Goal: Task Accomplishment & Management: Complete application form

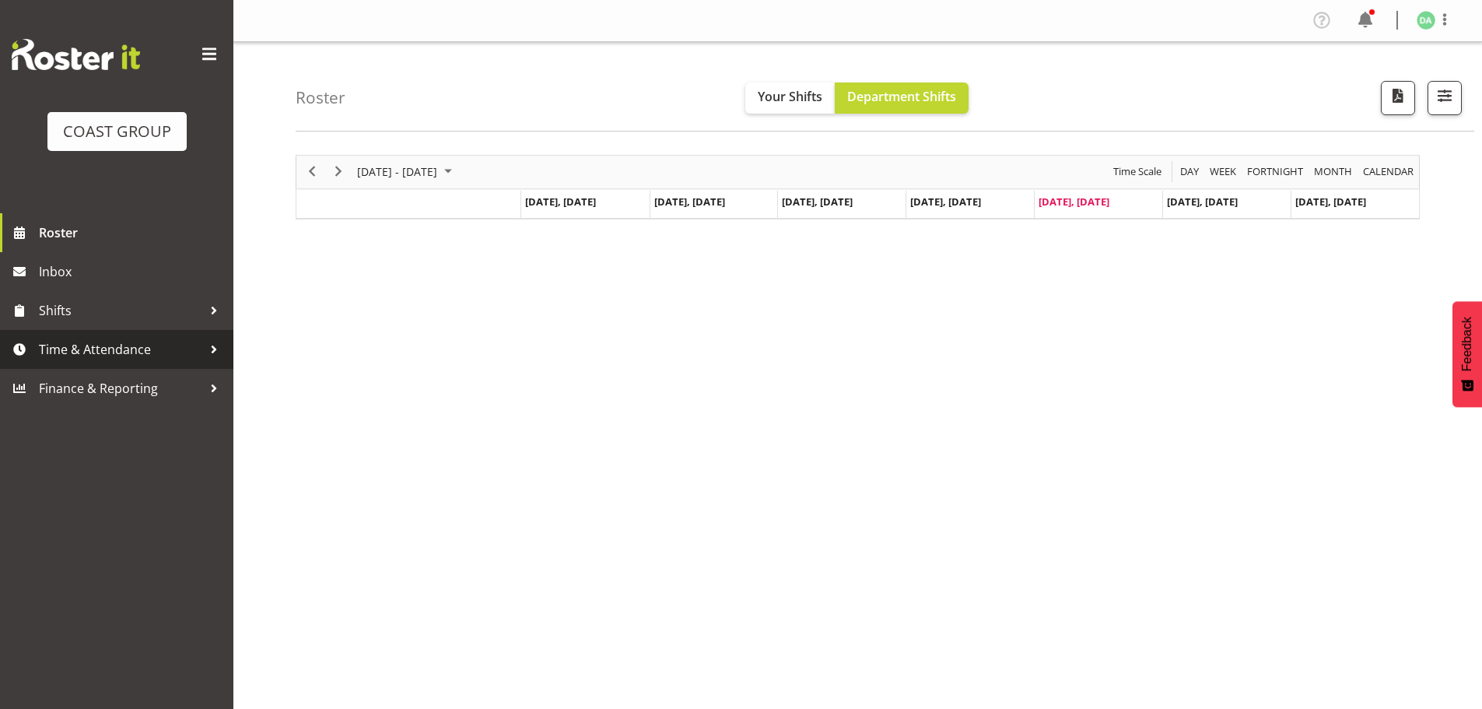
click at [91, 341] on span "Time & Attendance" at bounding box center [120, 349] width 163 height 23
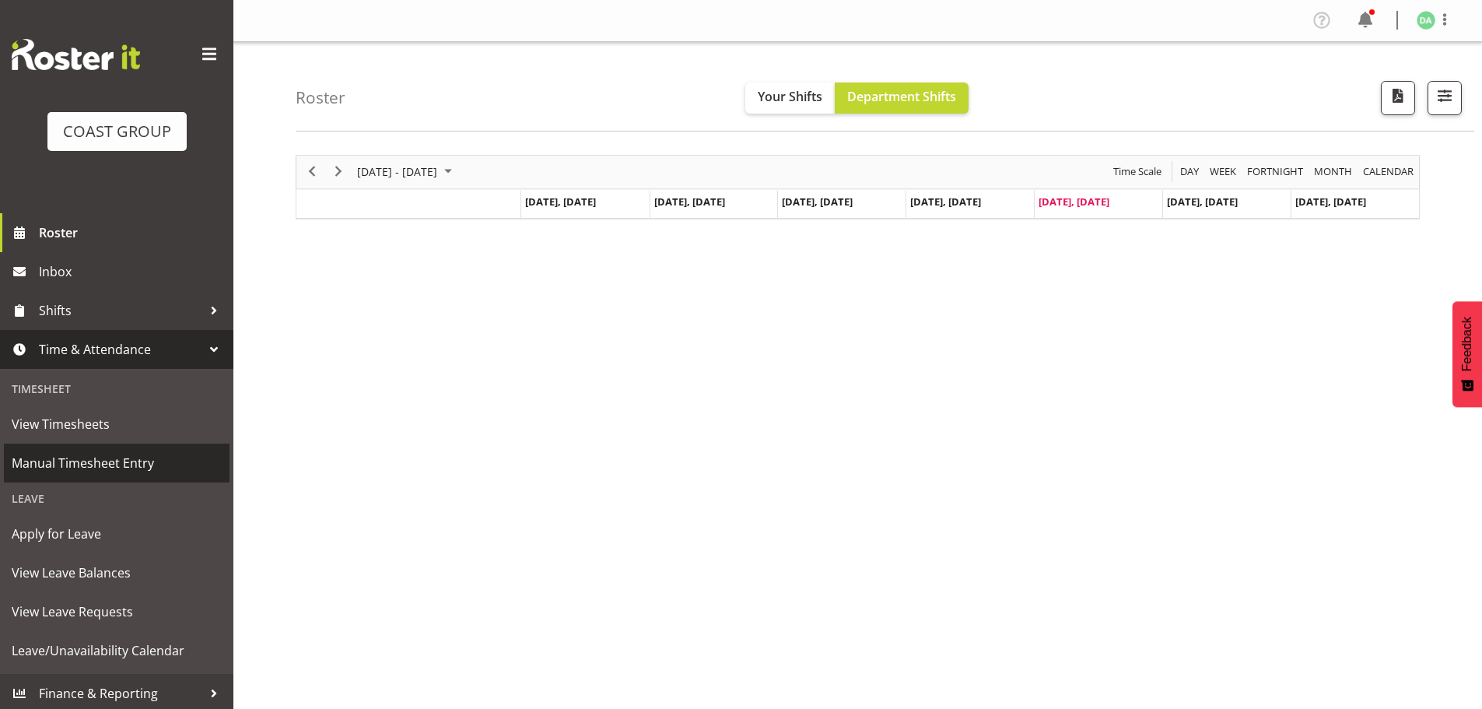
click at [109, 456] on span "Manual Timesheet Entry" at bounding box center [117, 462] width 210 height 23
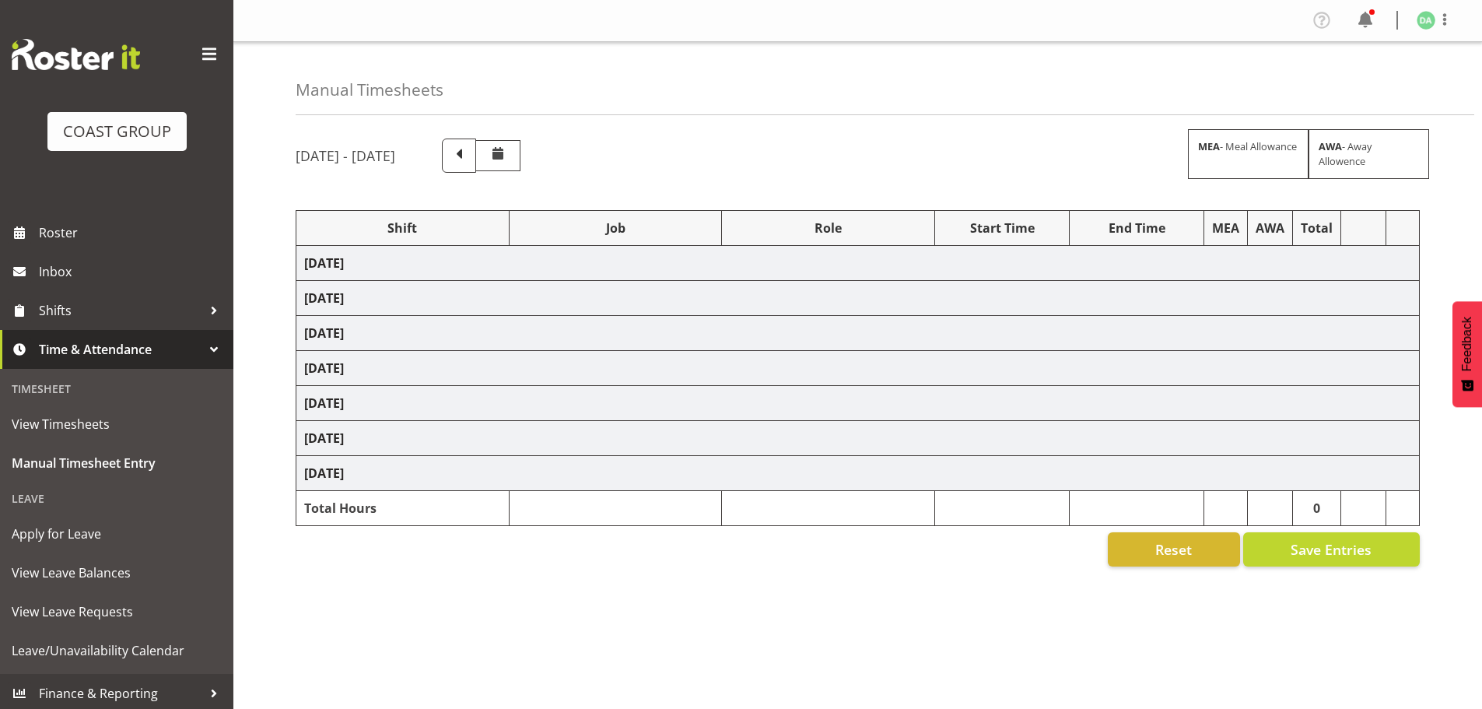
select select "10417"
select select "9138"
select select "8457"
select select "8458"
select select "8727"
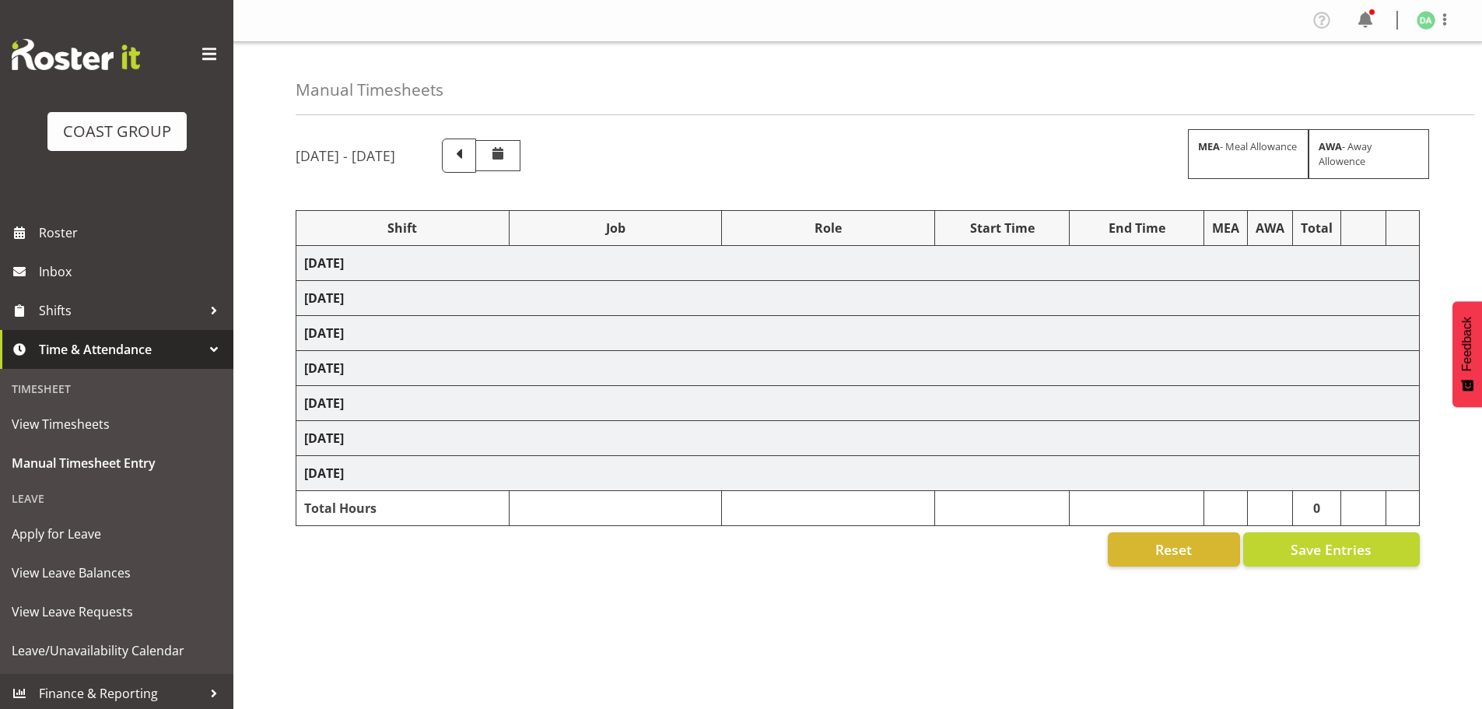
select select "8934"
select select "8967"
select select "9630"
select select "9082"
select select "9023"
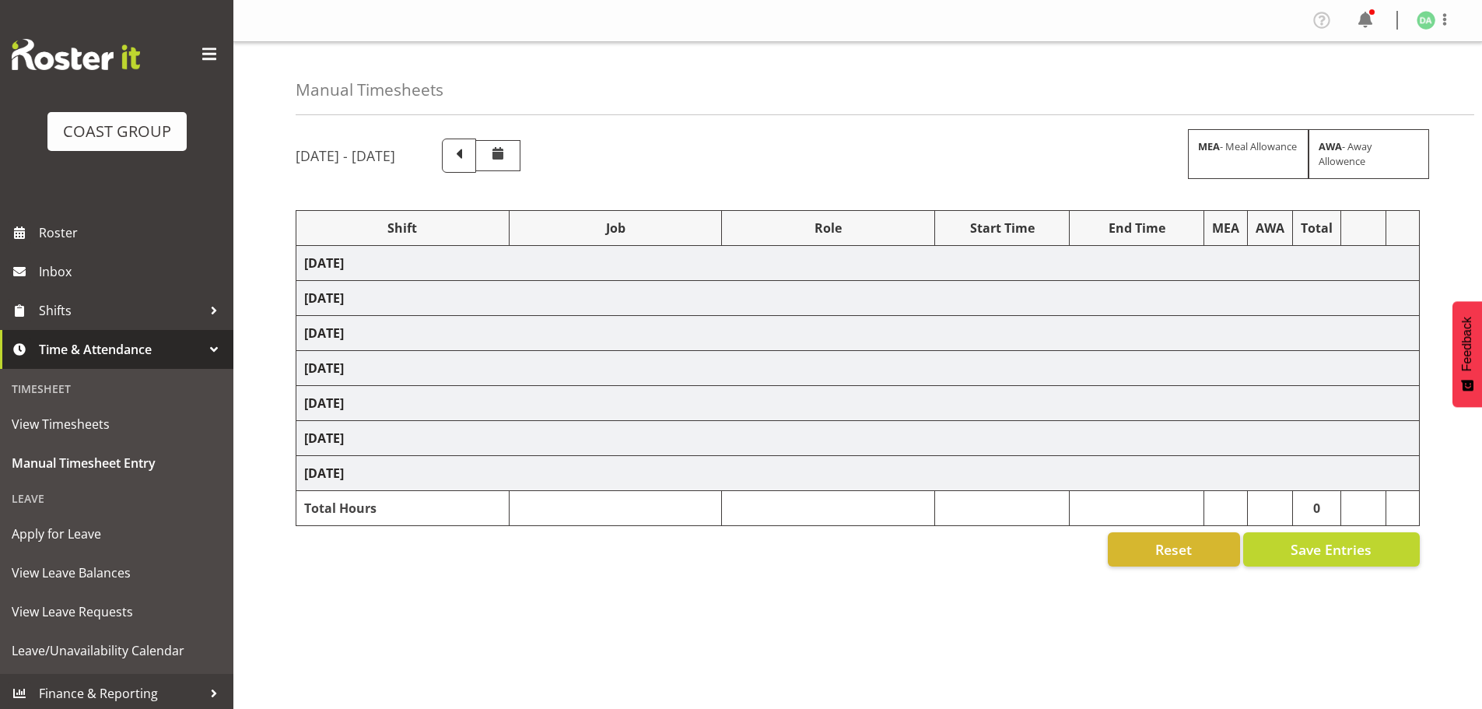
select select "8786"
select select "10382"
select select "8652"
select select "8514"
select select "8652"
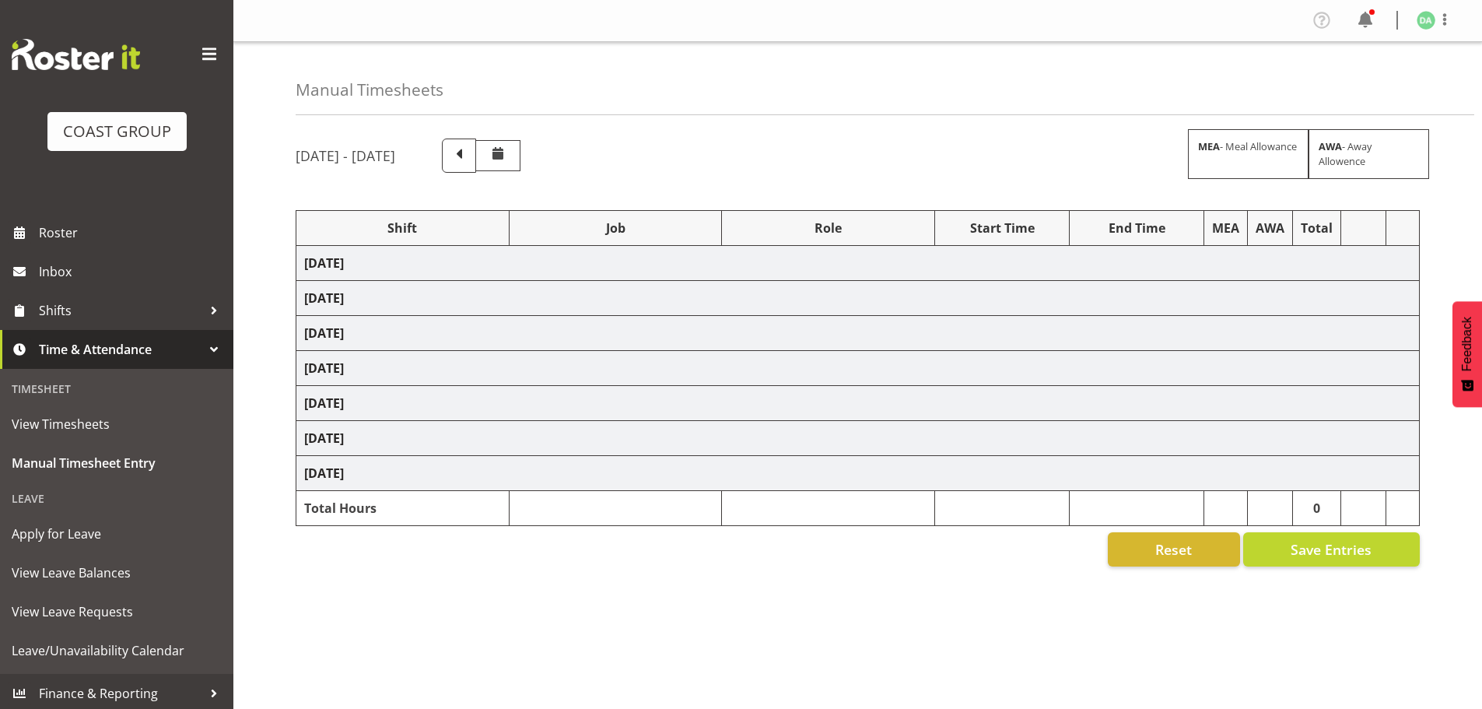
select select "10489"
select select "9410"
select select "10489"
select select "10269"
select select "9266"
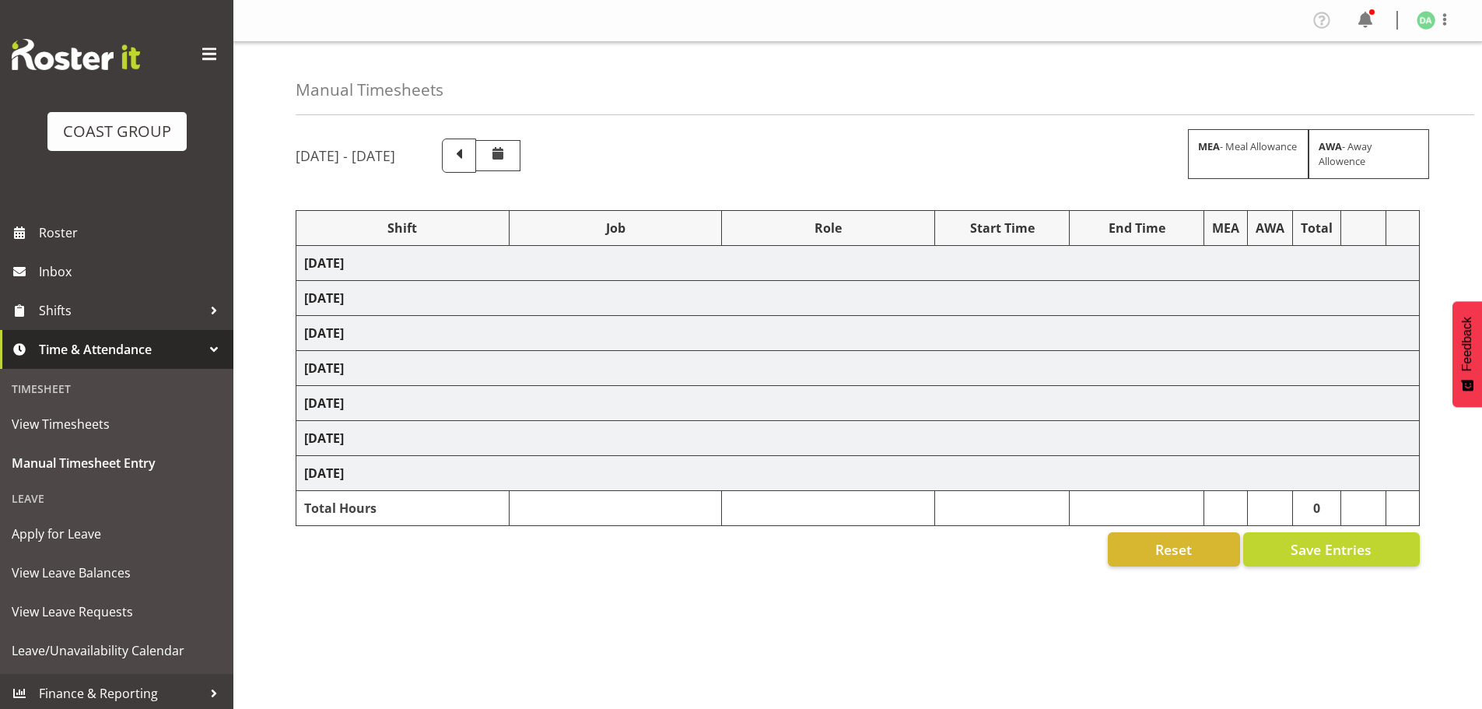
select select "10269"
select select "8654"
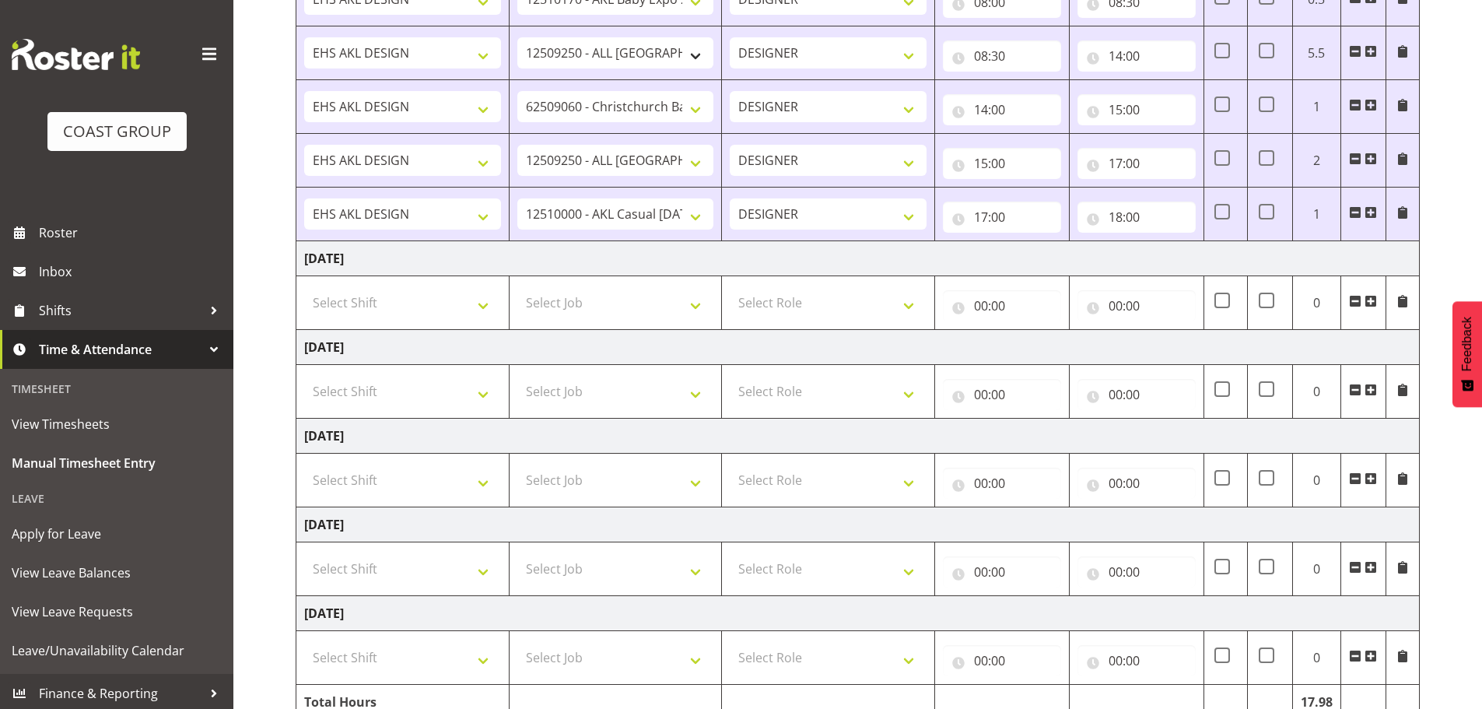
scroll to position [1331, 0]
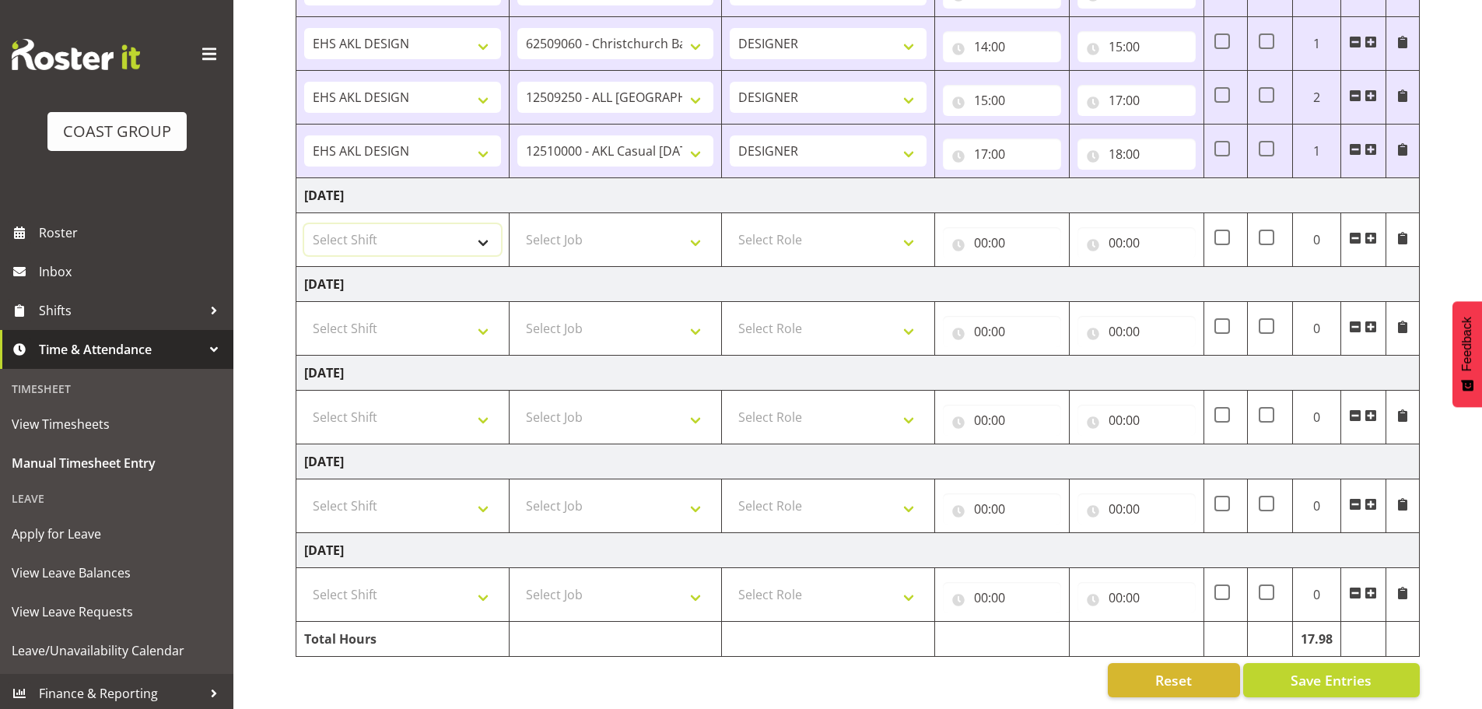
click at [426, 232] on select "Select Shift EHS AKL DESIGN" at bounding box center [402, 239] width 197 height 31
select select "1321"
click at [304, 224] on select "Select Shift EHS AKL DESIGN" at bounding box center [402, 239] width 197 height 31
click at [1369, 232] on span at bounding box center [1371, 238] width 12 height 12
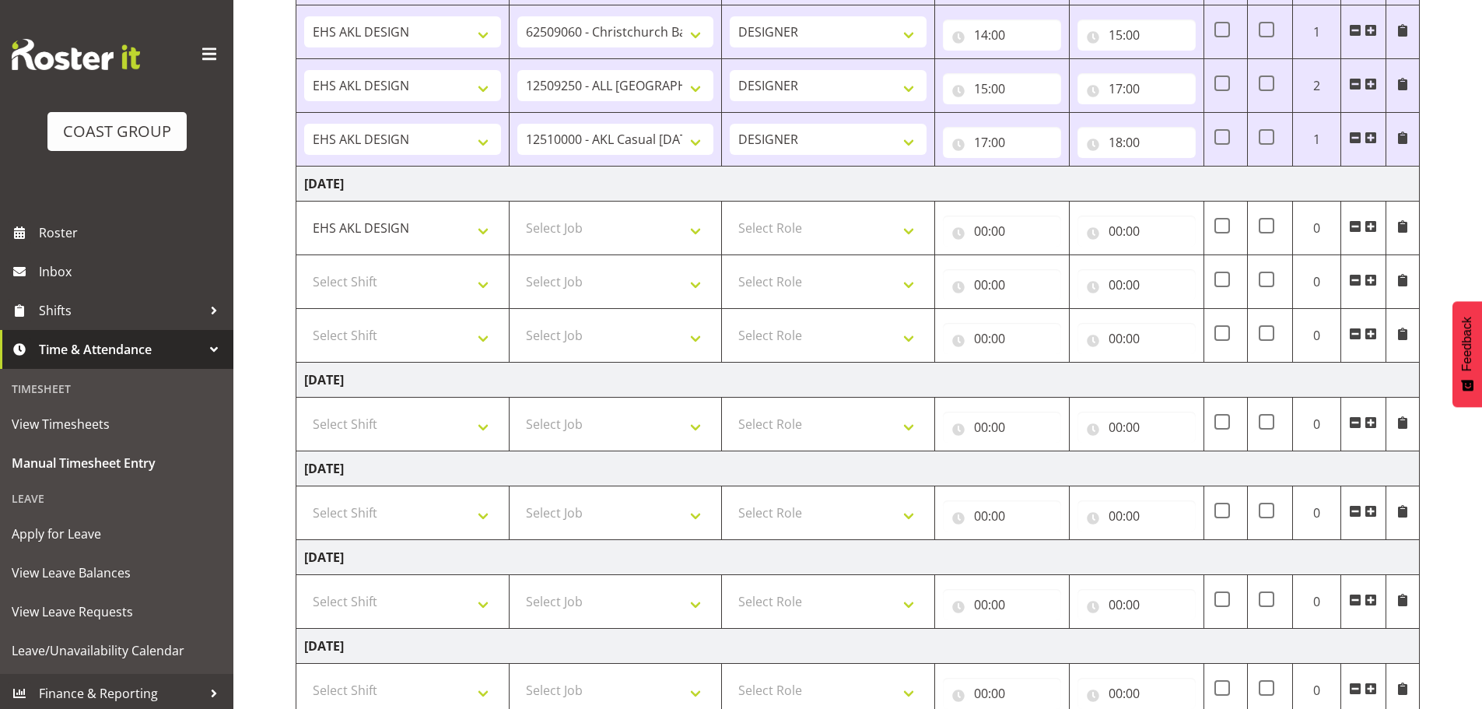
click at [1369, 229] on span at bounding box center [1371, 226] width 12 height 12
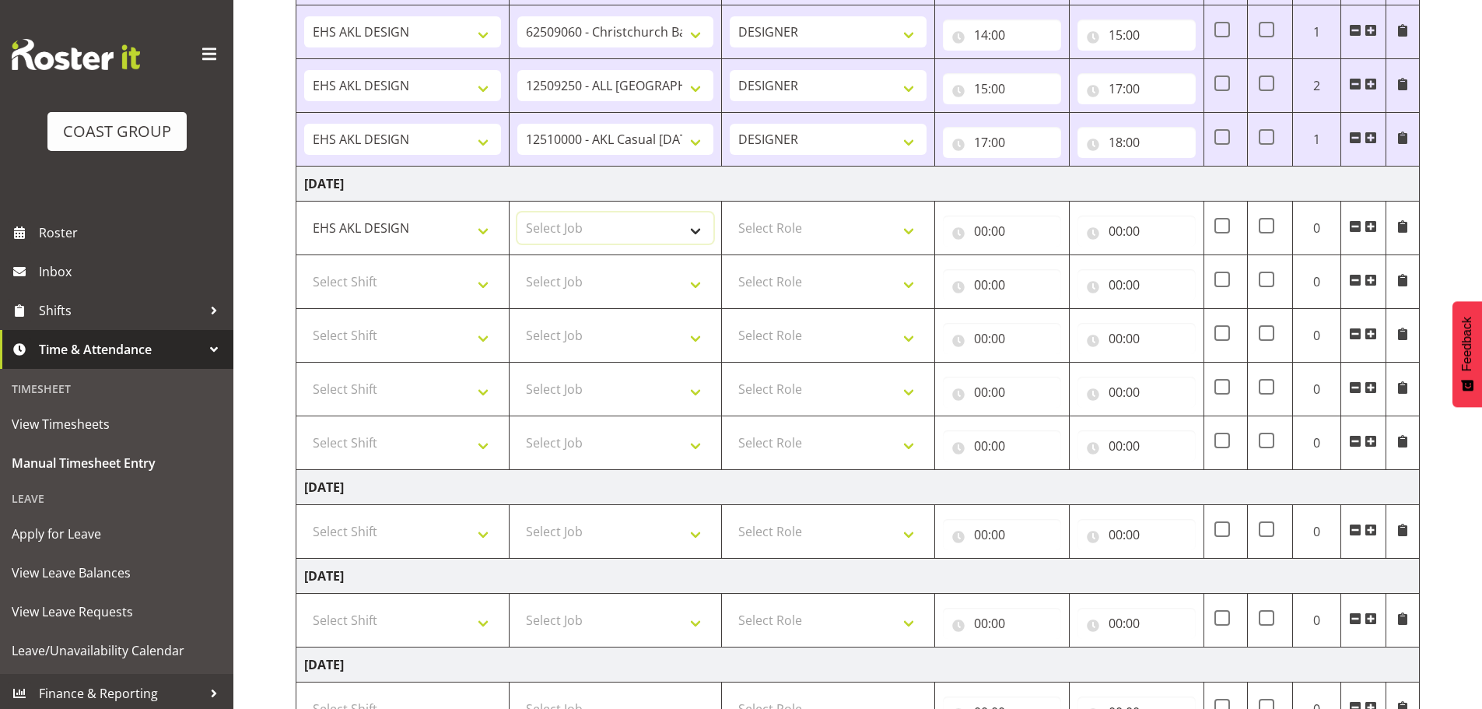
click at [587, 232] on select "Select Job 1 Carlton Events 1 [PERSON_NAME][GEOGRAPHIC_DATA] 1 [PERSON_NAME][GE…" at bounding box center [615, 227] width 197 height 31
click at [591, 230] on select "1 Carlton Events 1 [PERSON_NAME] 1 [PERSON_NAME][GEOGRAPHIC_DATA] 1 EHS WAREHOU…" at bounding box center [615, 227] width 197 height 31
select select "8654"
click at [517, 212] on select "1 Carlton Events 1 [PERSON_NAME] 1 [PERSON_NAME][GEOGRAPHIC_DATA] 1 EHS WAREHOU…" at bounding box center [615, 227] width 197 height 31
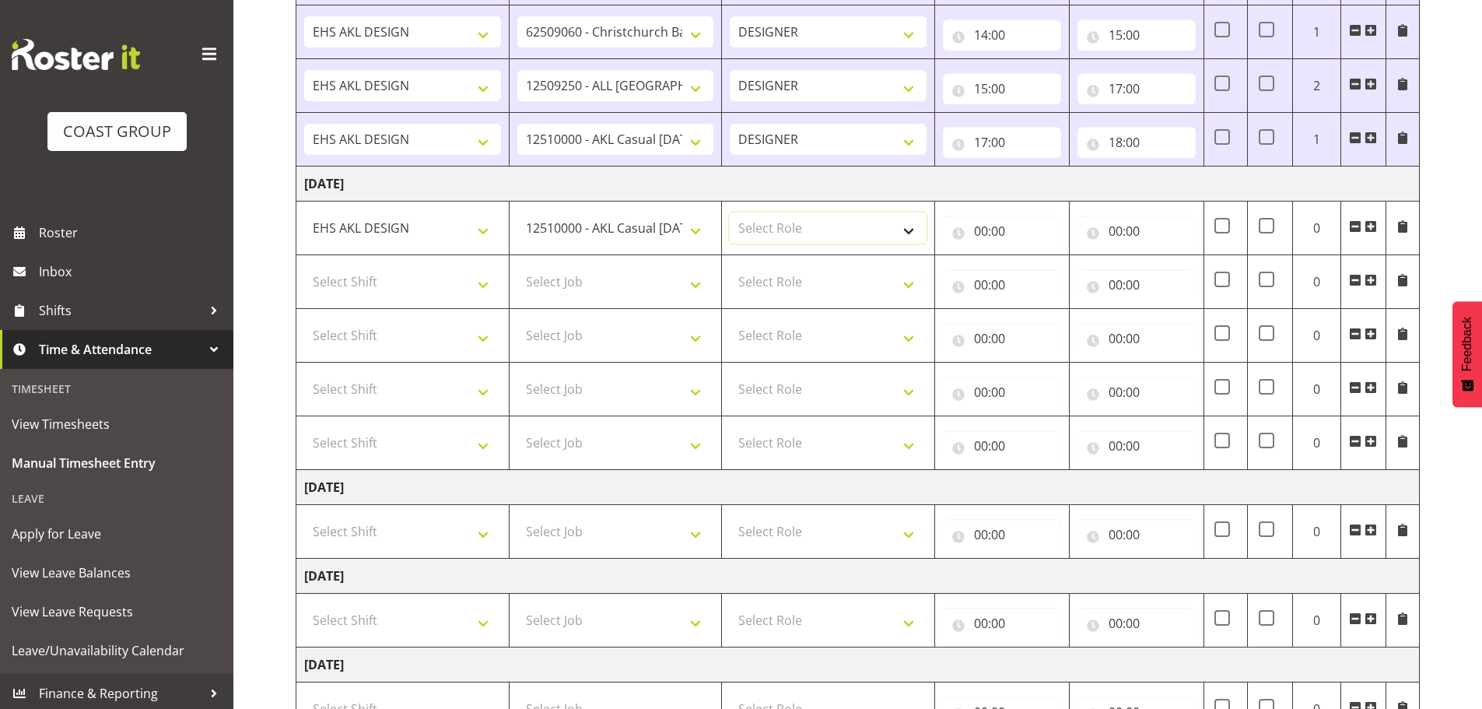
drag, startPoint x: 761, startPoint y: 228, endPoint x: 770, endPoint y: 239, distance: 13.9
click at [761, 228] on select "Select Role DESIGNER Designer" at bounding box center [828, 227] width 197 height 31
select select "215"
click at [730, 212] on select "Select Role DESIGNER Designer" at bounding box center [828, 227] width 197 height 31
click at [1004, 230] on input "00:00" at bounding box center [1002, 231] width 118 height 31
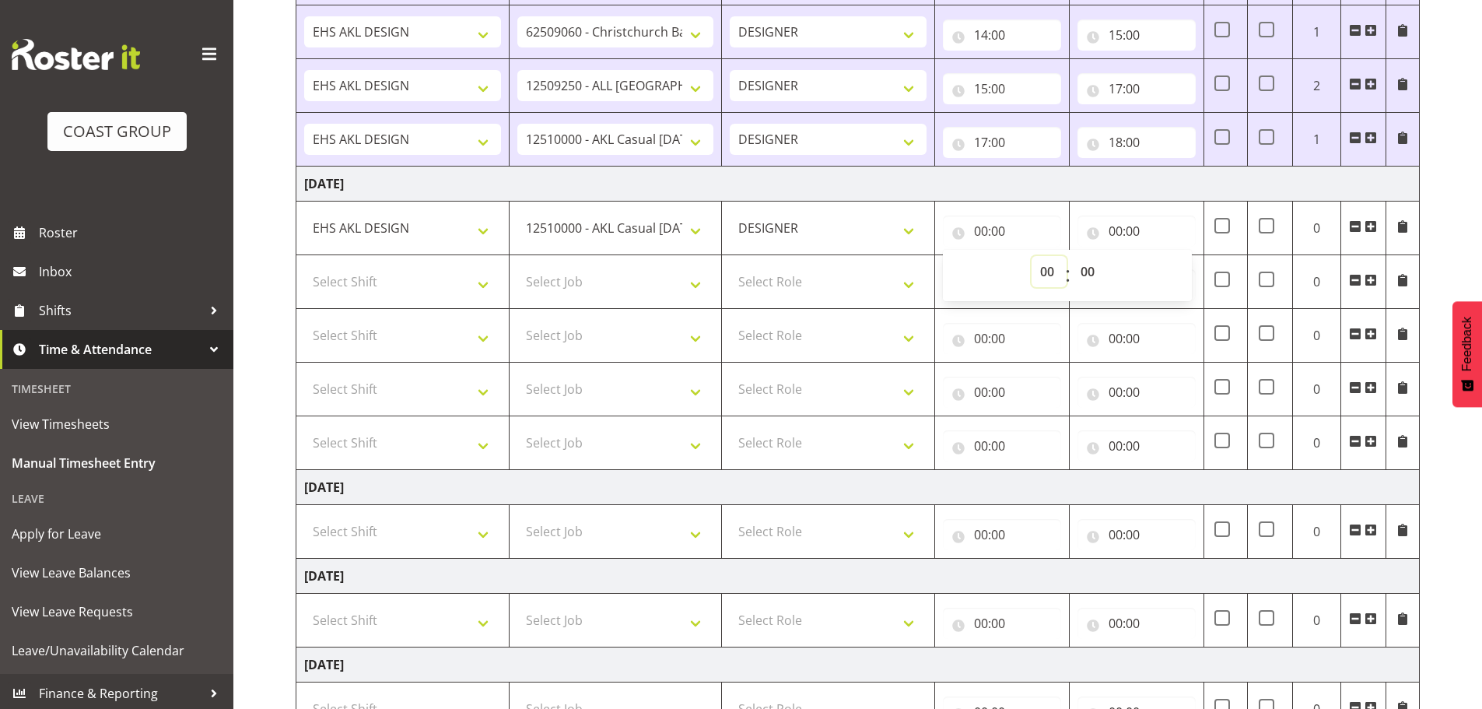
click at [1039, 265] on select "00 01 02 03 04 05 06 07 08 09 10 11 12 13 14 15 16 17 18 19 20 21 22 23" at bounding box center [1049, 271] width 35 height 31
select select "8"
click at [1032, 256] on select "00 01 02 03 04 05 06 07 08 09 10 11 12 13 14 15 16 17 18 19 20 21 22 23" at bounding box center [1049, 271] width 35 height 31
type input "08:00"
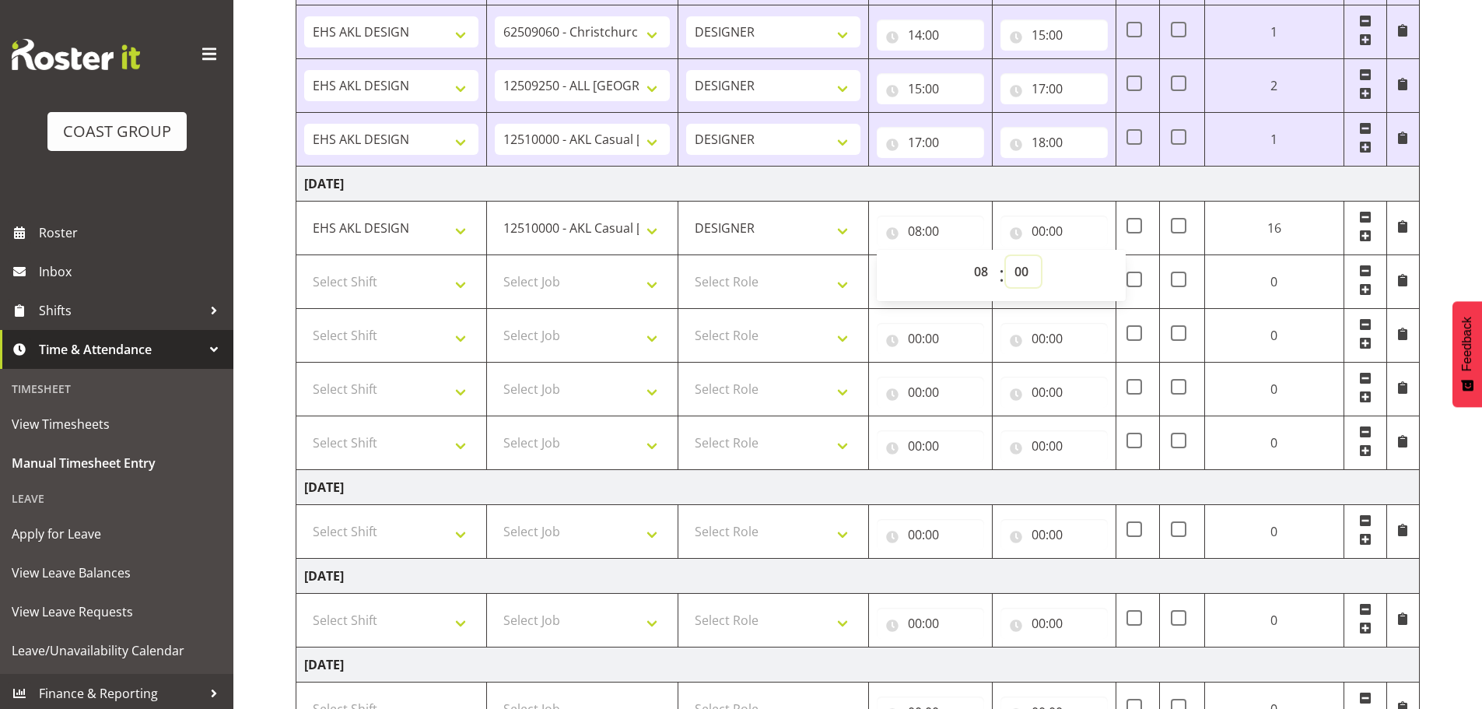
click at [1025, 276] on select "00 01 02 03 04 05 06 07 08 09 10 11 12 13 14 15 16 17 18 19 20 21 22 23 24 25 2…" at bounding box center [1023, 271] width 35 height 31
select select "30"
click at [1006, 256] on select "00 01 02 03 04 05 06 07 08 09 10 11 12 13 14 15 16 17 18 19 20 21 22 23 24 25 2…" at bounding box center [1023, 271] width 35 height 31
type input "08:30"
click at [1050, 226] on input "00:00" at bounding box center [1054, 231] width 107 height 31
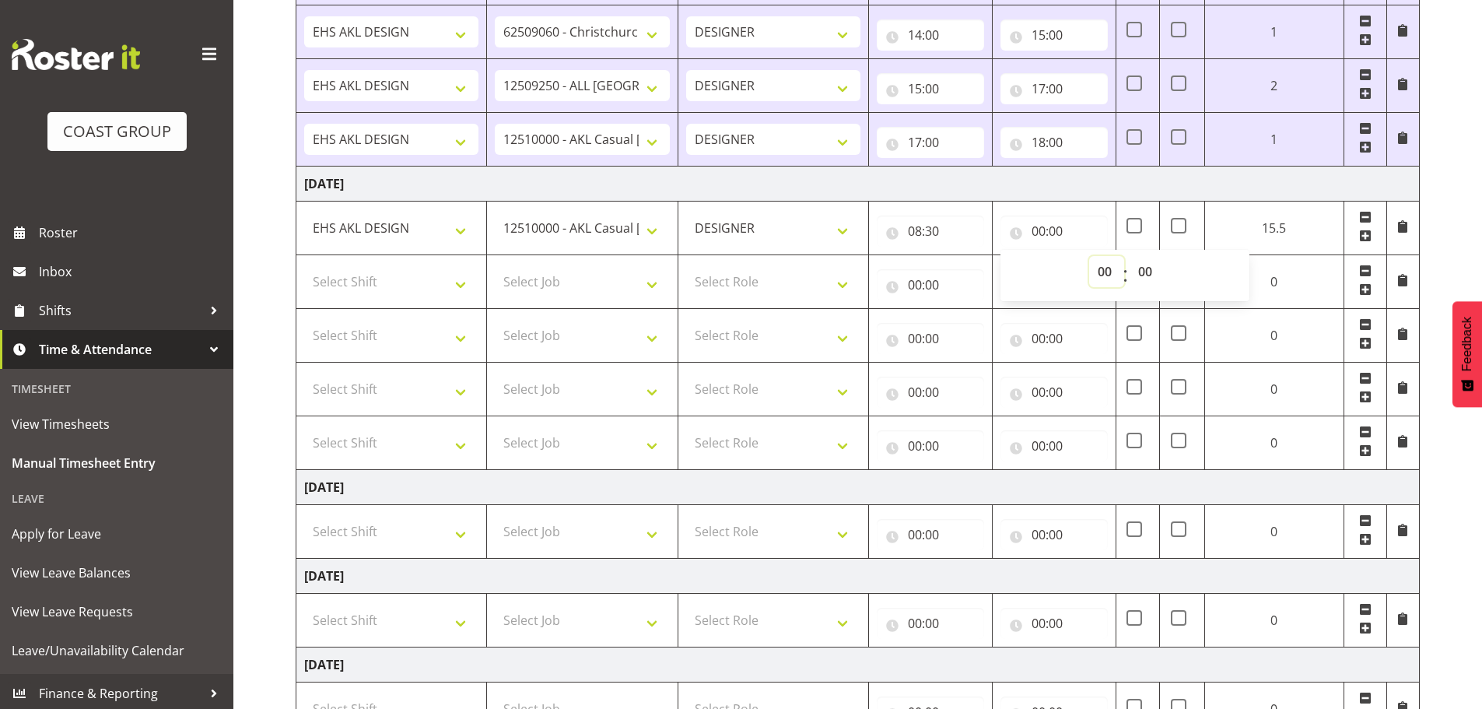
drag, startPoint x: 1106, startPoint y: 276, endPoint x: 1106, endPoint y: 268, distance: 8.6
click at [1106, 276] on select "00 01 02 03 04 05 06 07 08 09 10 11 12 13 14 15 16 17 18 19 20 21 22 23" at bounding box center [1106, 271] width 35 height 31
select select "9"
click at [1124, 256] on select "00 01 02 03 04 05 06 07 08 09 10 11 12 13 14 15 16 17 18 19 20 21 22 23" at bounding box center [1106, 271] width 35 height 31
type input "09:00"
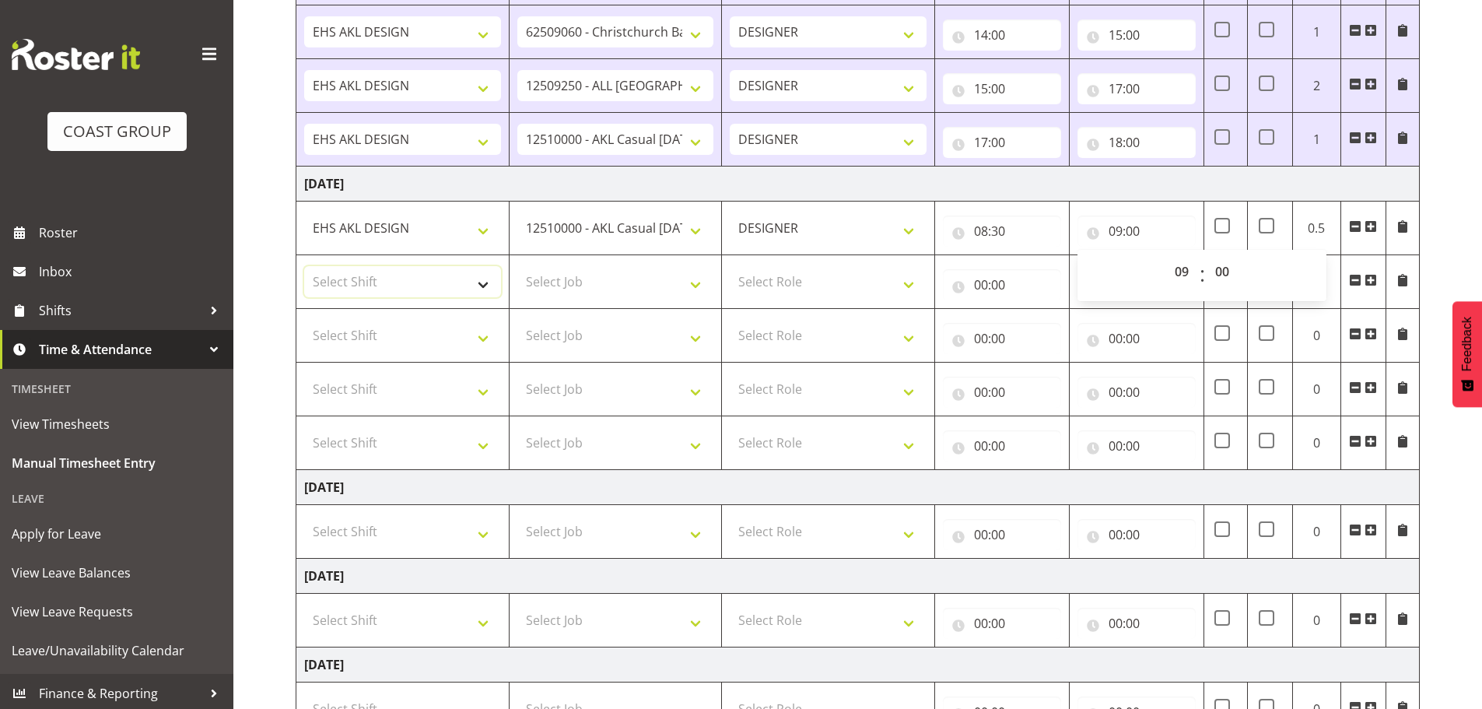
click at [336, 289] on select "Select Shift EHS AKL DESIGN" at bounding box center [402, 281] width 197 height 31
select select "1321"
click at [304, 266] on select "Select Shift EHS AKL DESIGN" at bounding box center [402, 281] width 197 height 31
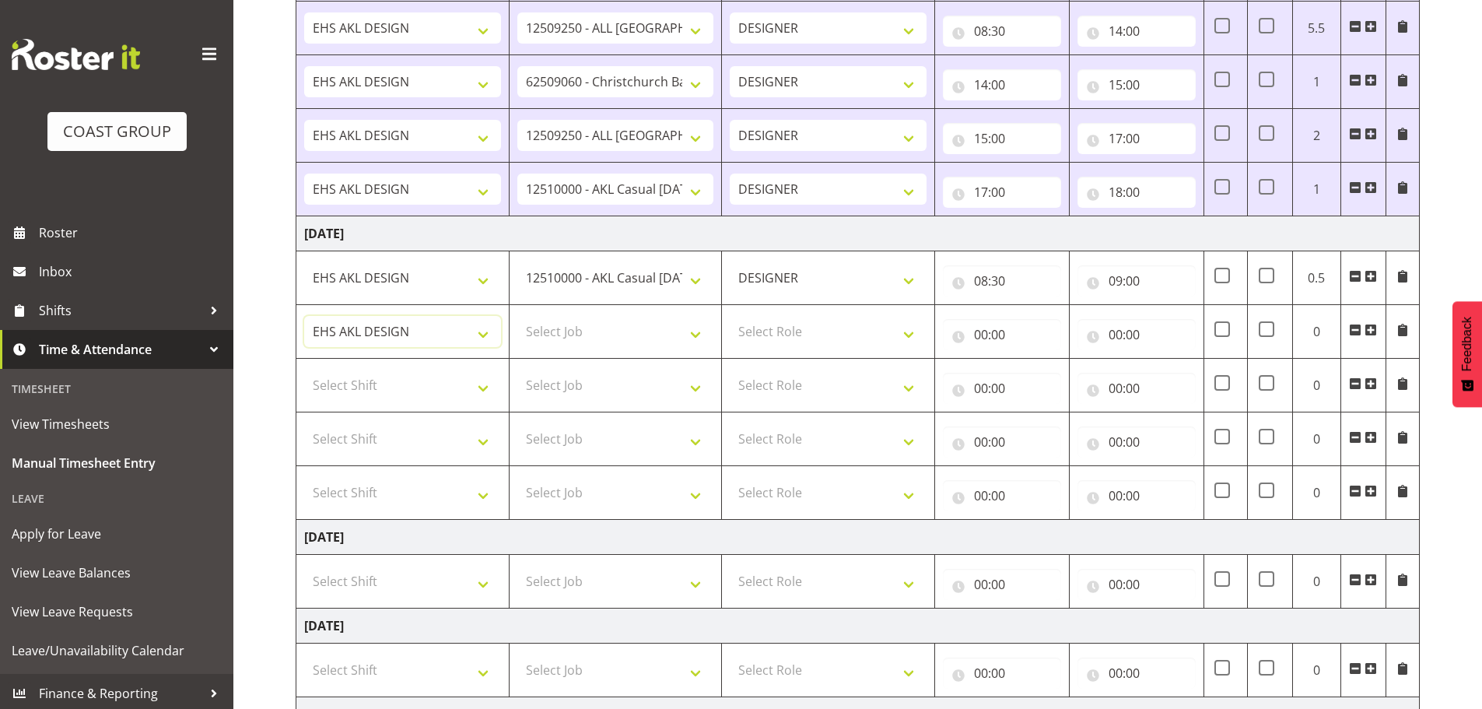
scroll to position [1253, 0]
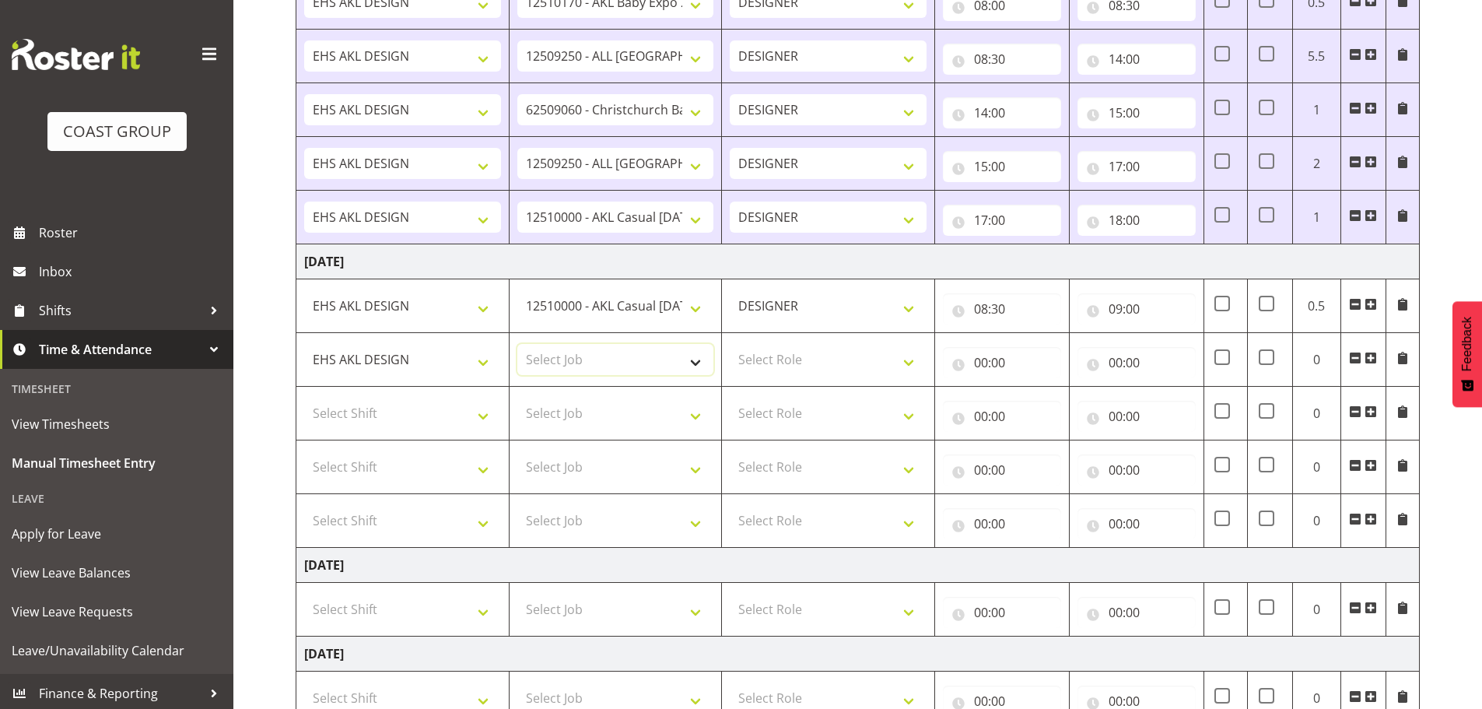
click at [595, 370] on select "Select Job 1 Carlton Events 1 [PERSON_NAME][GEOGRAPHIC_DATA] 1 [PERSON_NAME][GE…" at bounding box center [615, 359] width 197 height 31
select select "10269"
click at [517, 344] on select "Select Job 1 Carlton Events 1 [PERSON_NAME][GEOGRAPHIC_DATA] 1 [PERSON_NAME][GE…" at bounding box center [615, 359] width 197 height 31
click at [801, 353] on select "Select Role DESIGNER Designer" at bounding box center [828, 359] width 197 height 31
select select "215"
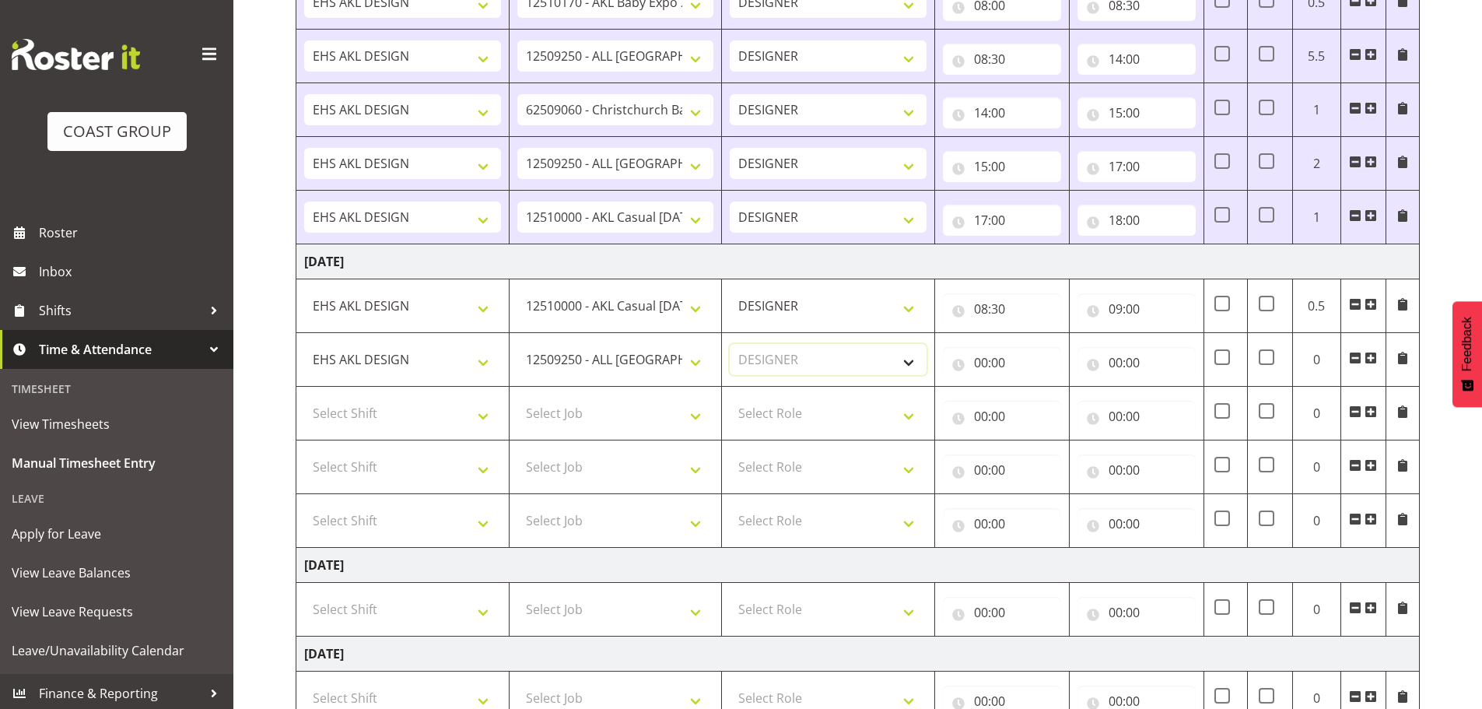
click at [730, 344] on select "Select Role DESIGNER Designer" at bounding box center [828, 359] width 197 height 31
click at [987, 361] on input "00:00" at bounding box center [1002, 362] width 118 height 31
click at [1041, 404] on select "00 01 02 03 04 05 06 07 08 09 10 11 12 13 14 15 16 17 18 19 20 21 22 23" at bounding box center [1049, 403] width 35 height 31
select select "9"
click at [1032, 388] on select "00 01 02 03 04 05 06 07 08 09 10 11 12 13 14 15 16 17 18 19 20 21 22 23" at bounding box center [1049, 403] width 35 height 31
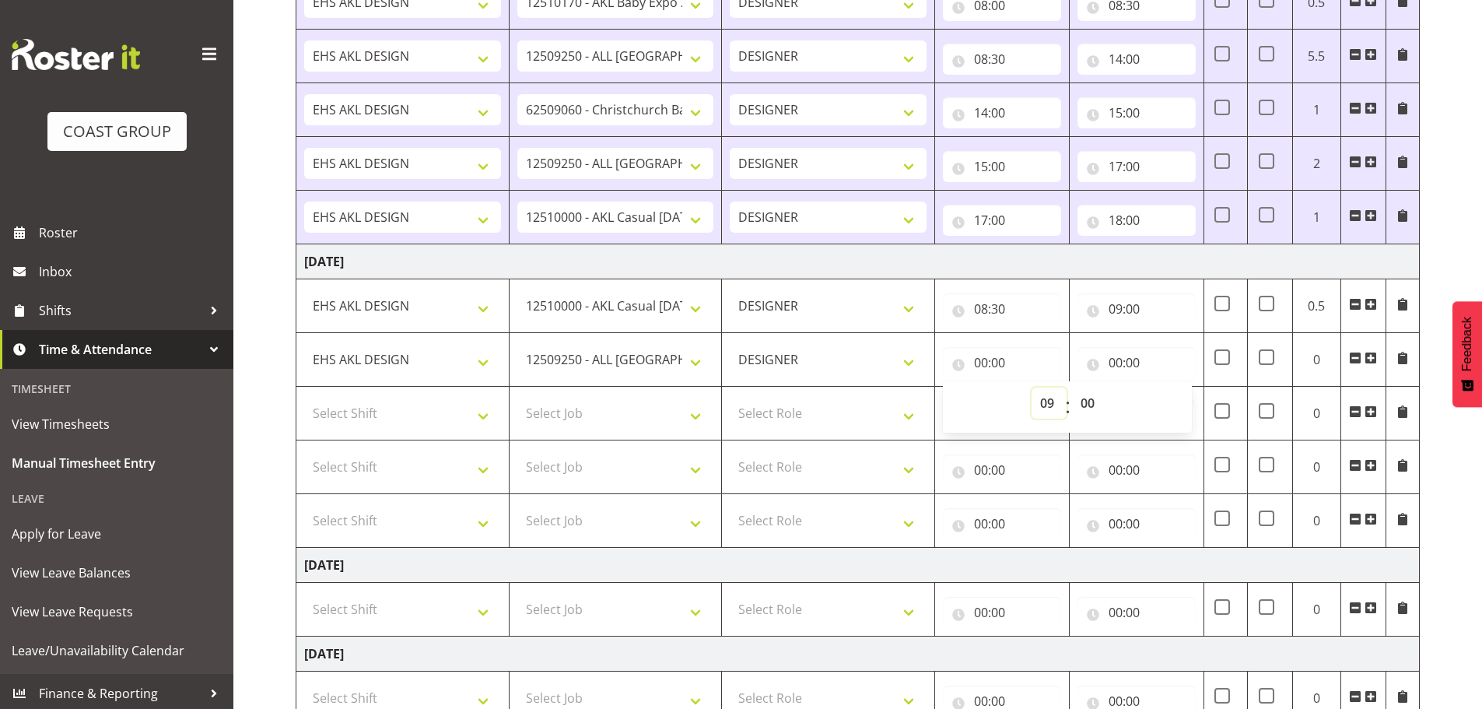
type input "09:00"
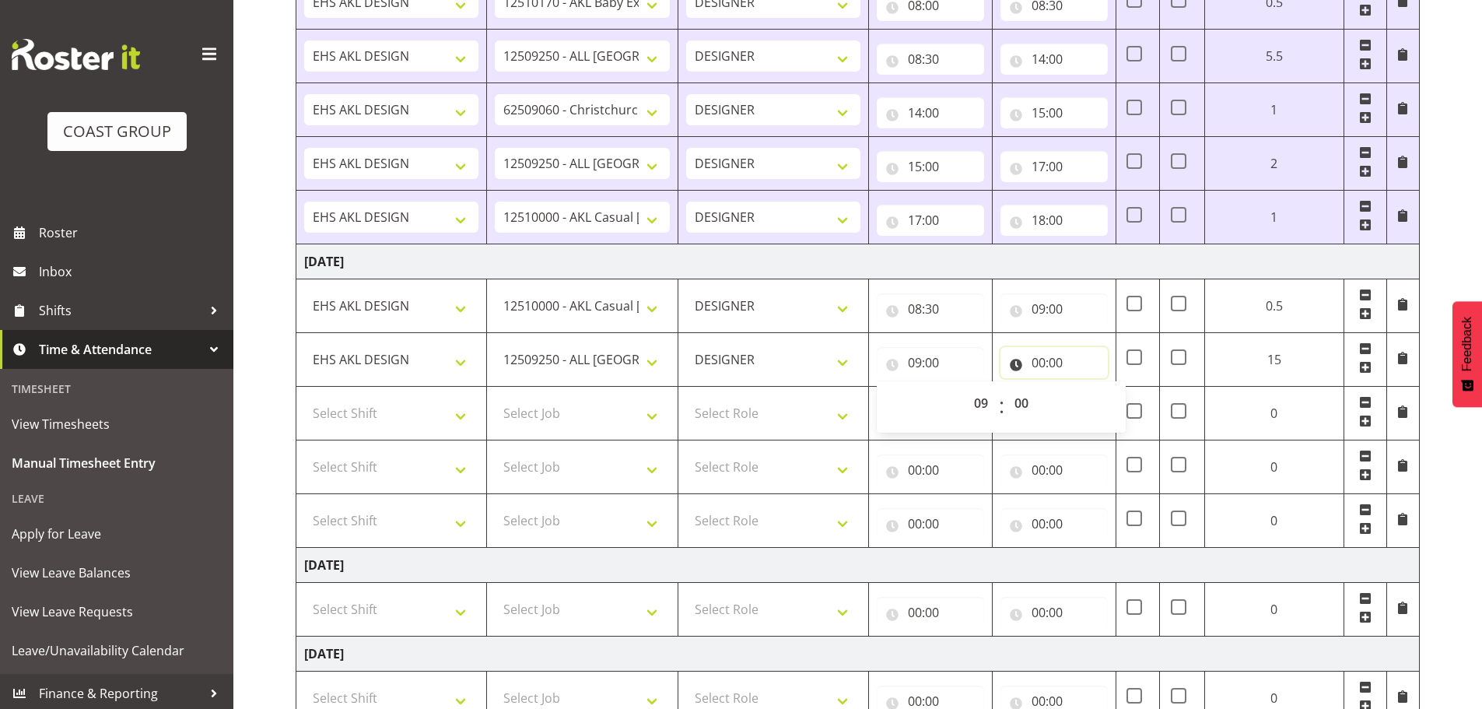
click at [1052, 360] on input "00:00" at bounding box center [1054, 362] width 107 height 31
click at [1106, 406] on select "00 01 02 03 04 05 06 07 08 09 10 11 12 13 14 15 16 17 18 19 20 21 22 23" at bounding box center [1106, 403] width 35 height 31
select select "12"
click at [1124, 388] on select "00 01 02 03 04 05 06 07 08 09 10 11 12 13 14 15 16 17 18 19 20 21 22 23" at bounding box center [1106, 403] width 35 height 31
type input "12:00"
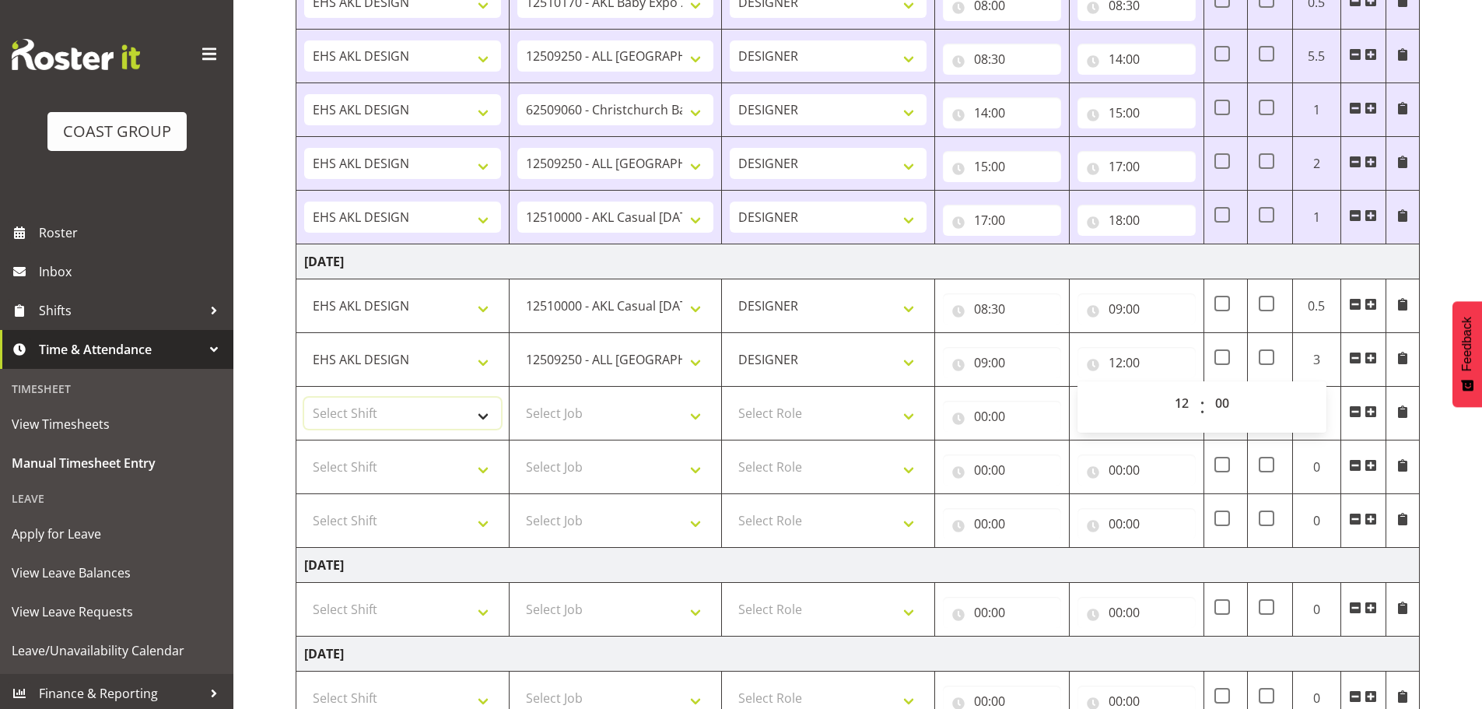
click at [434, 402] on select "Select Shift EHS AKL DESIGN" at bounding box center [402, 413] width 197 height 31
select select "1321"
click at [304, 398] on select "Select Shift EHS AKL DESIGN" at bounding box center [402, 413] width 197 height 31
click at [583, 415] on select "Select Job 1 Carlton Events 1 [PERSON_NAME][GEOGRAPHIC_DATA] 1 [PERSON_NAME][GE…" at bounding box center [615, 413] width 197 height 31
select select "9321"
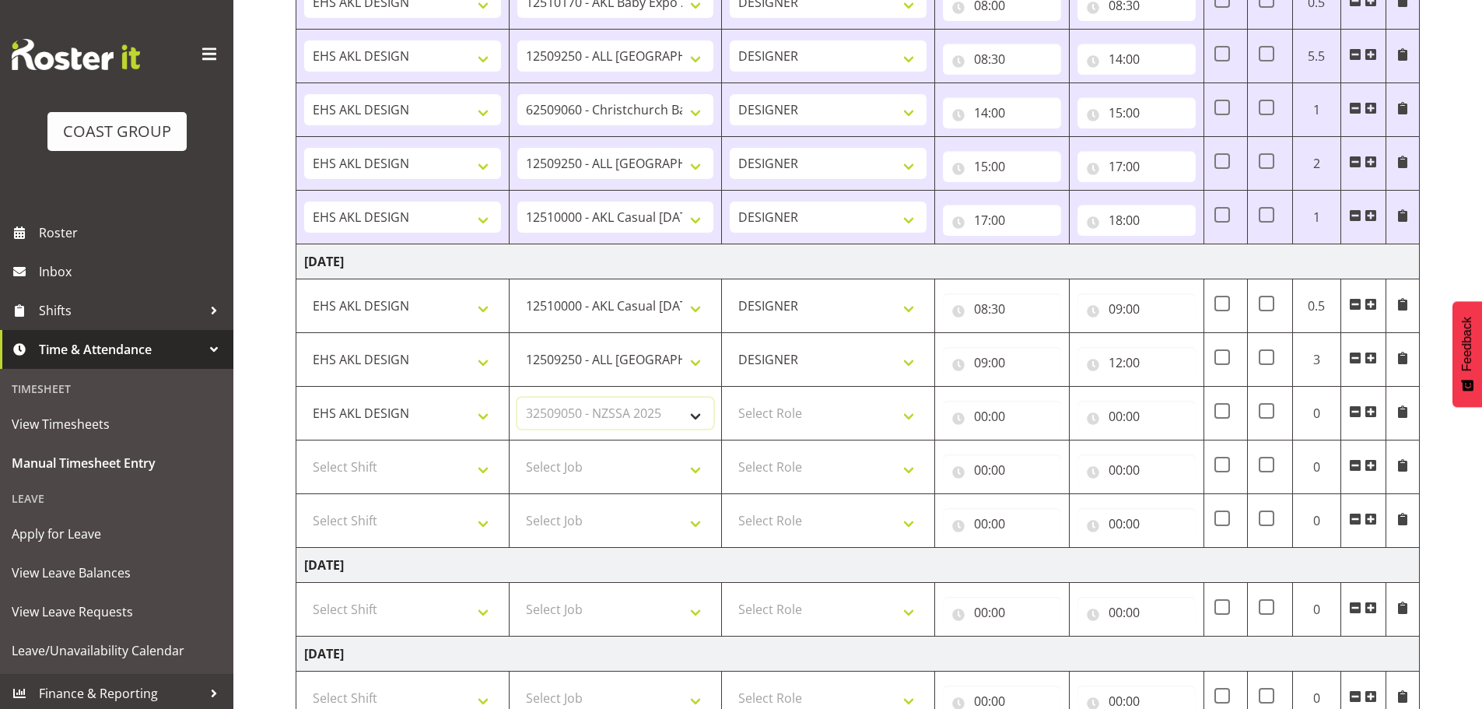
click at [517, 398] on select "Select Job 1 Carlton Events 1 [PERSON_NAME][GEOGRAPHIC_DATA] 1 [PERSON_NAME][GE…" at bounding box center [615, 413] width 197 height 31
click at [796, 416] on select "Select Role DESIGNER Designer" at bounding box center [828, 413] width 197 height 31
select select "215"
click at [730, 398] on select "Select Role DESIGNER Designer" at bounding box center [828, 413] width 197 height 31
click at [989, 423] on input "00:00" at bounding box center [1002, 416] width 118 height 31
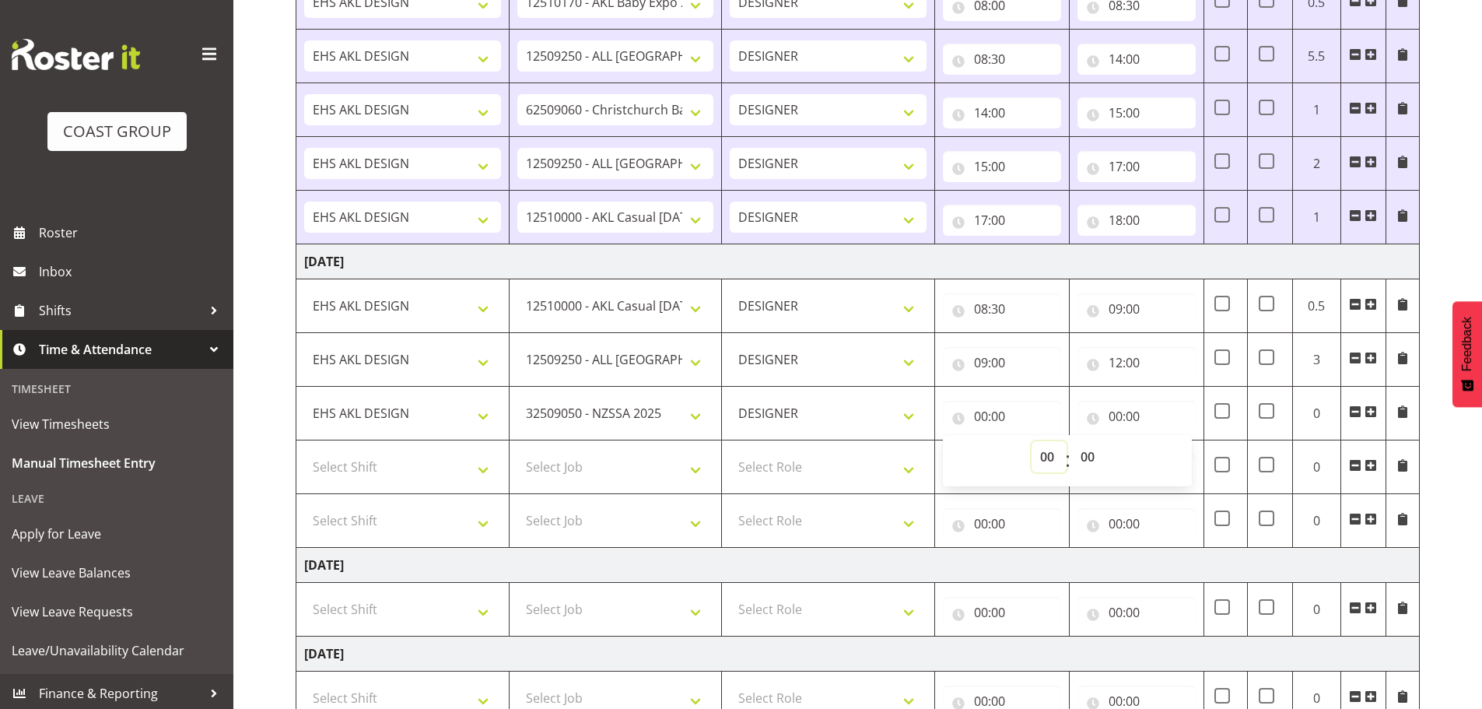
click at [1043, 454] on select "00 01 02 03 04 05 06 07 08 09 10 11 12 13 14 15 16 17 18 19 20 21 22 23" at bounding box center [1049, 456] width 35 height 31
select select "12"
click at [1032, 441] on select "00 01 02 03 04 05 06 07 08 09 10 11 12 13 14 15 16 17 18 19 20 21 22 23" at bounding box center [1049, 456] width 35 height 31
type input "12:00"
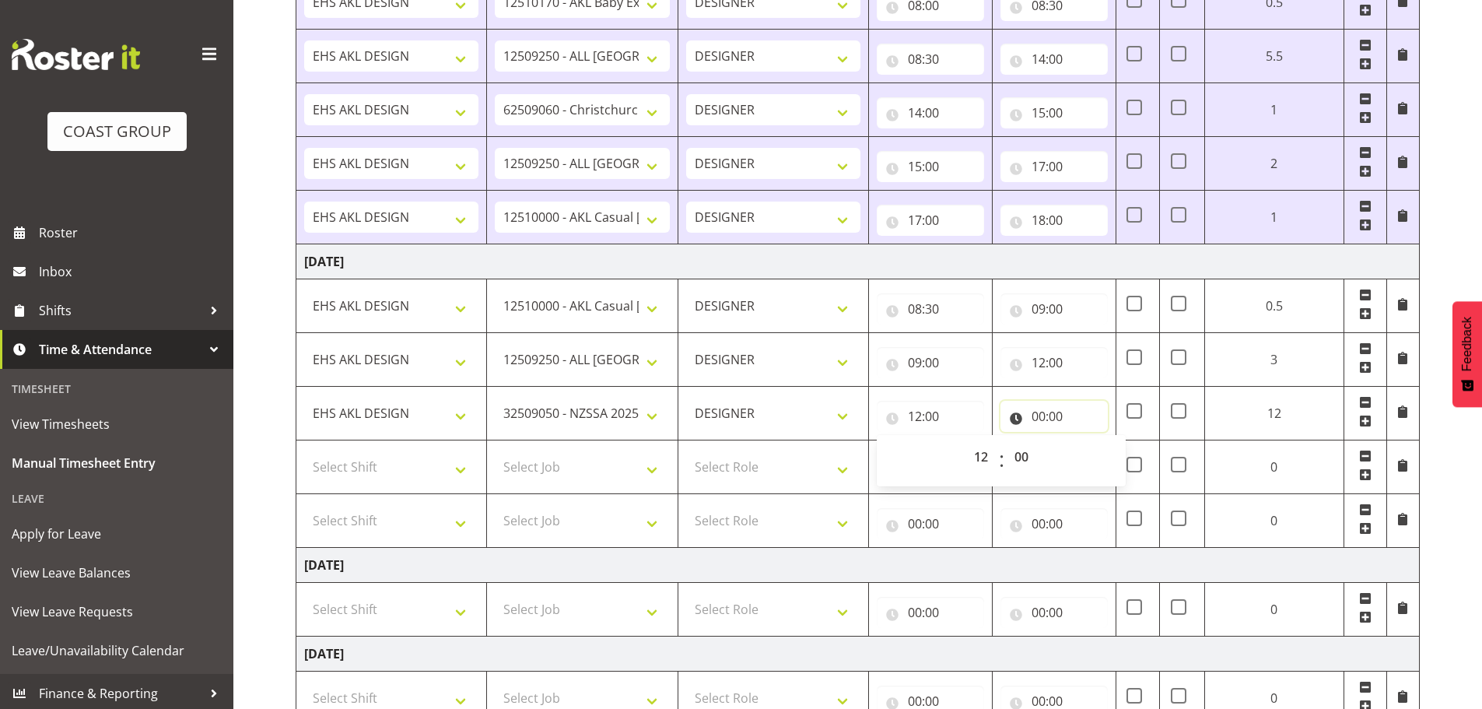
click at [1031, 405] on input "00:00" at bounding box center [1054, 416] width 107 height 31
click at [1113, 454] on select "00 01 02 03 04 05 06 07 08 09 10 11 12 13 14 15 16 17 18 19 20 21 22 23" at bounding box center [1106, 456] width 35 height 31
select select "12"
click at [1124, 441] on select "00 01 02 03 04 05 06 07 08 09 10 11 12 13 14 15 16 17 18 19 20 21 22 23" at bounding box center [1106, 456] width 35 height 31
type input "12:00"
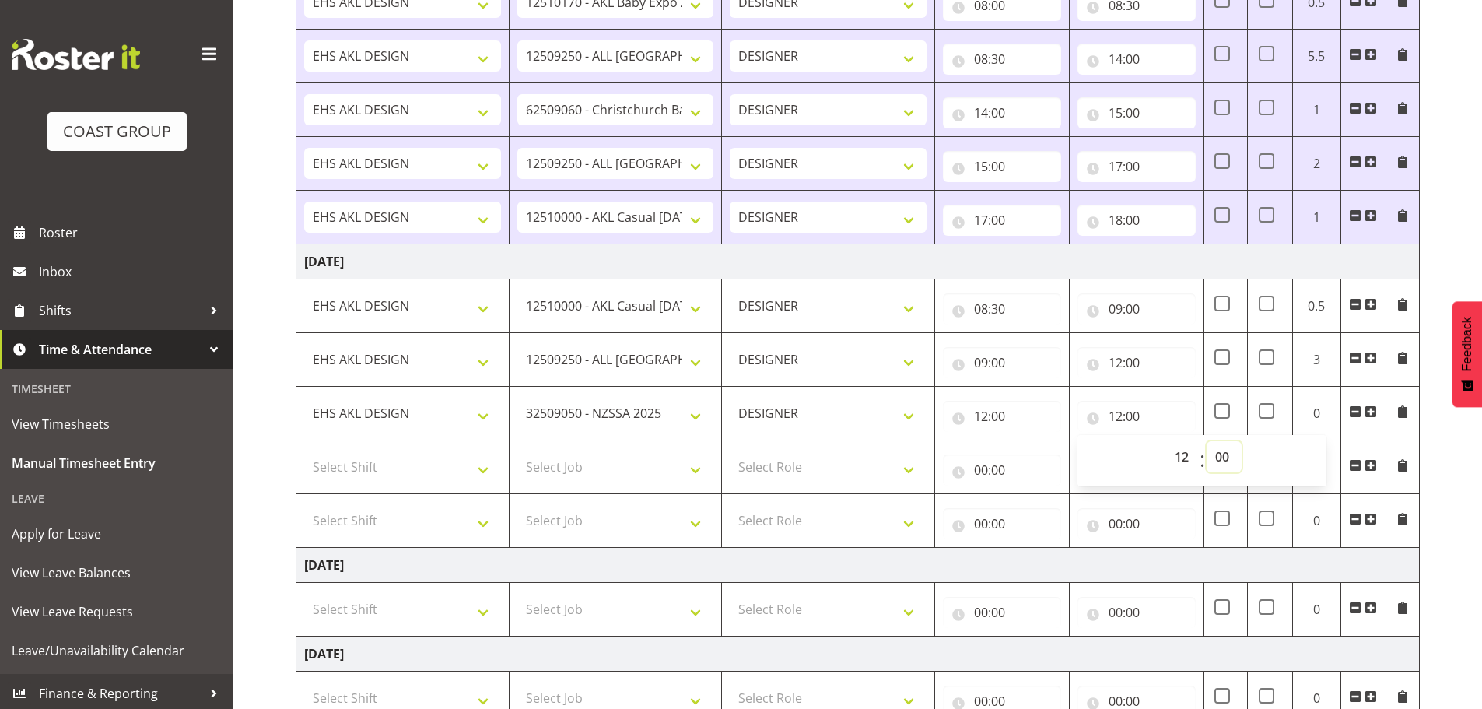
drag, startPoint x: 1225, startPoint y: 451, endPoint x: 1226, endPoint y: 444, distance: 7.8
click at [1225, 451] on select "00 01 02 03 04 05 06 07 08 09 10 11 12 13 14 15 16 17 18 19 20 21 22 23 24 25 2…" at bounding box center [1224, 456] width 35 height 31
select select "45"
click at [1207, 441] on select "00 01 02 03 04 05 06 07 08 09 10 11 12 13 14 15 16 17 18 19 20 21 22 23 24 25 2…" at bounding box center [1224, 456] width 35 height 31
type input "12:45"
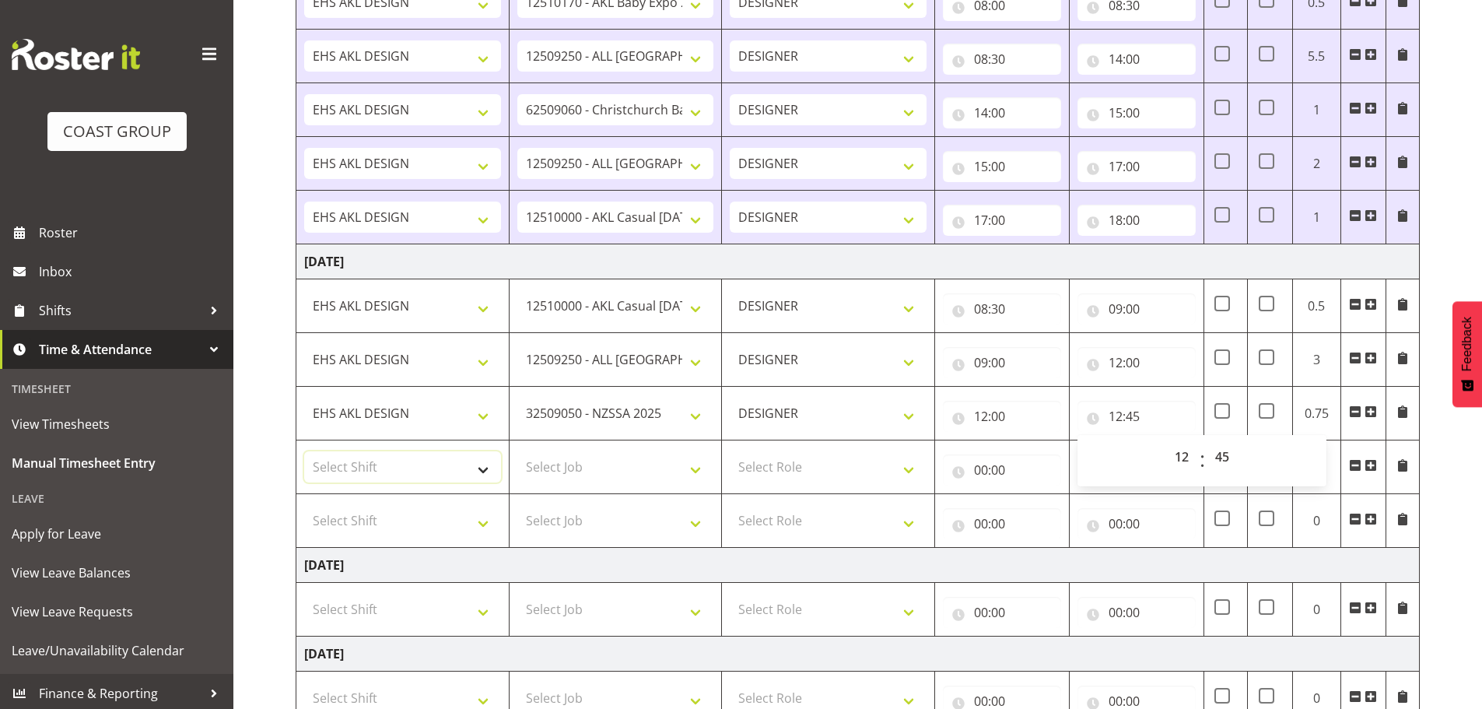
click at [387, 475] on select "Select Shift EHS AKL DESIGN" at bounding box center [402, 466] width 197 height 31
select select "1321"
click at [304, 451] on select "Select Shift EHS AKL DESIGN" at bounding box center [402, 466] width 197 height 31
click at [662, 471] on select "Select Job 1 Carlton Events 1 [PERSON_NAME][GEOGRAPHIC_DATA] 1 [PERSON_NAME][GE…" at bounding box center [615, 466] width 197 height 31
select select "9630"
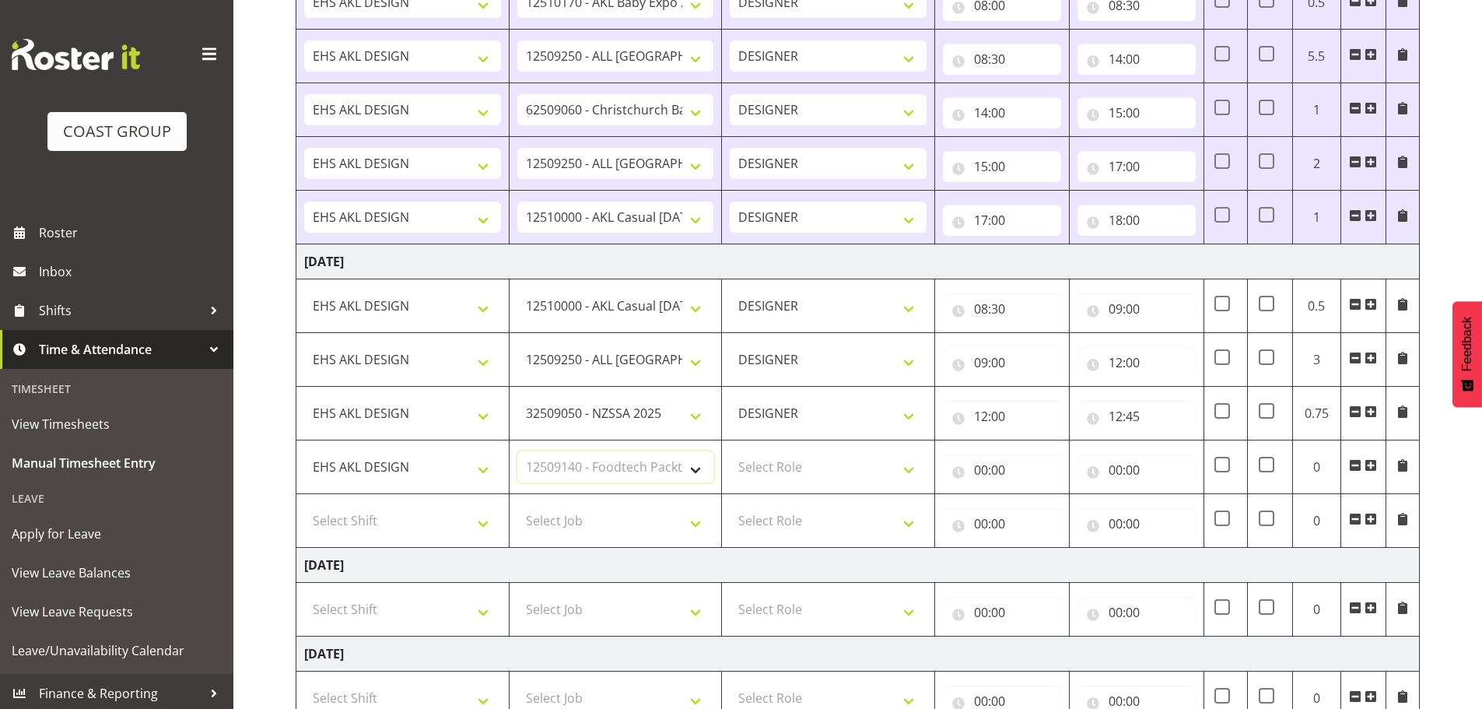
click at [517, 451] on select "Select Job 1 Carlton Events 1 [PERSON_NAME][GEOGRAPHIC_DATA] 1 [PERSON_NAME][GE…" at bounding box center [615, 466] width 197 height 31
click at [840, 475] on select "Select Role DESIGNER Designer" at bounding box center [828, 466] width 197 height 31
select select "215"
click at [730, 451] on select "Select Role DESIGNER Designer" at bounding box center [828, 466] width 197 height 31
click at [982, 472] on input "00:00" at bounding box center [1002, 469] width 118 height 31
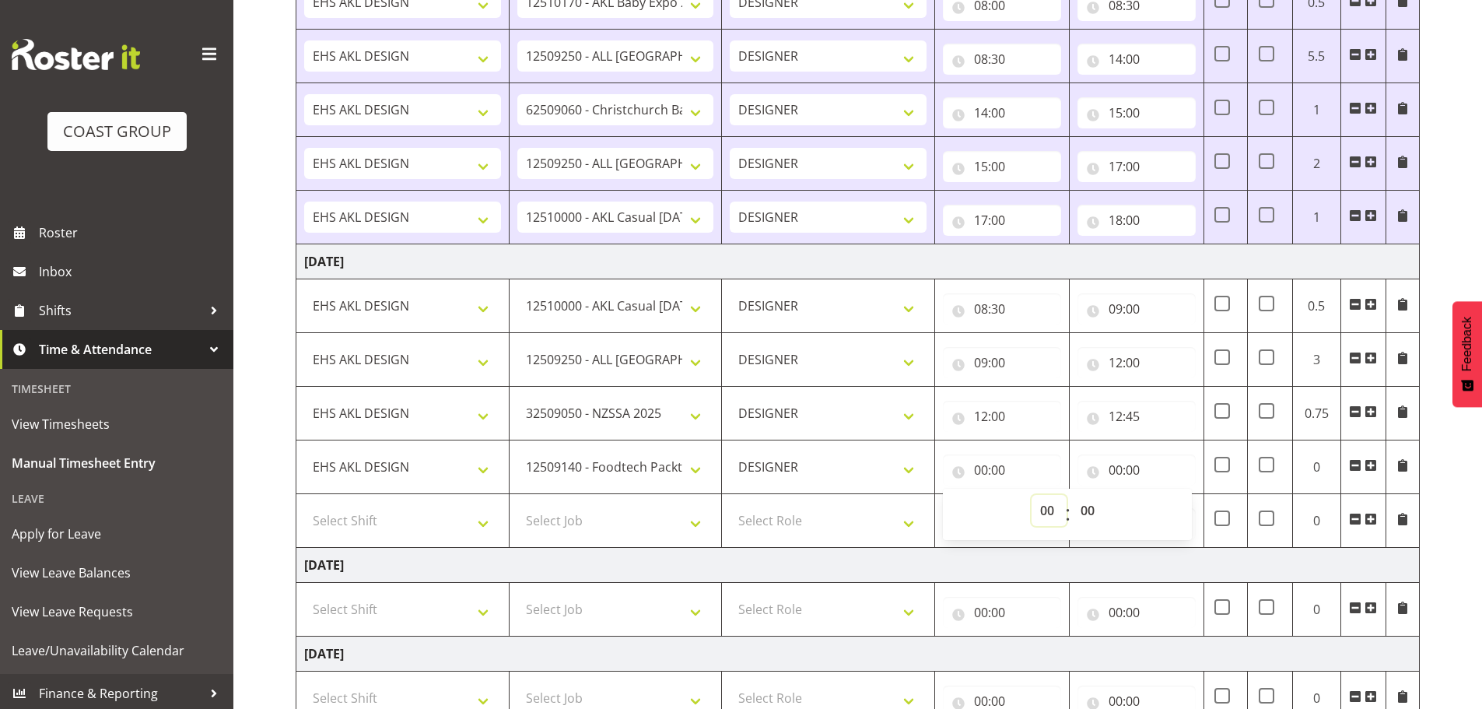
click at [1057, 504] on select "00 01 02 03 04 05 06 07 08 09 10 11 12 13 14 15 16 17 18 19 20 21 22 23" at bounding box center [1049, 510] width 35 height 31
select select "12"
click at [1032, 495] on select "00 01 02 03 04 05 06 07 08 09 10 11 12 13 14 15 16 17 18 19 20 21 22 23" at bounding box center [1049, 510] width 35 height 31
type input "12:00"
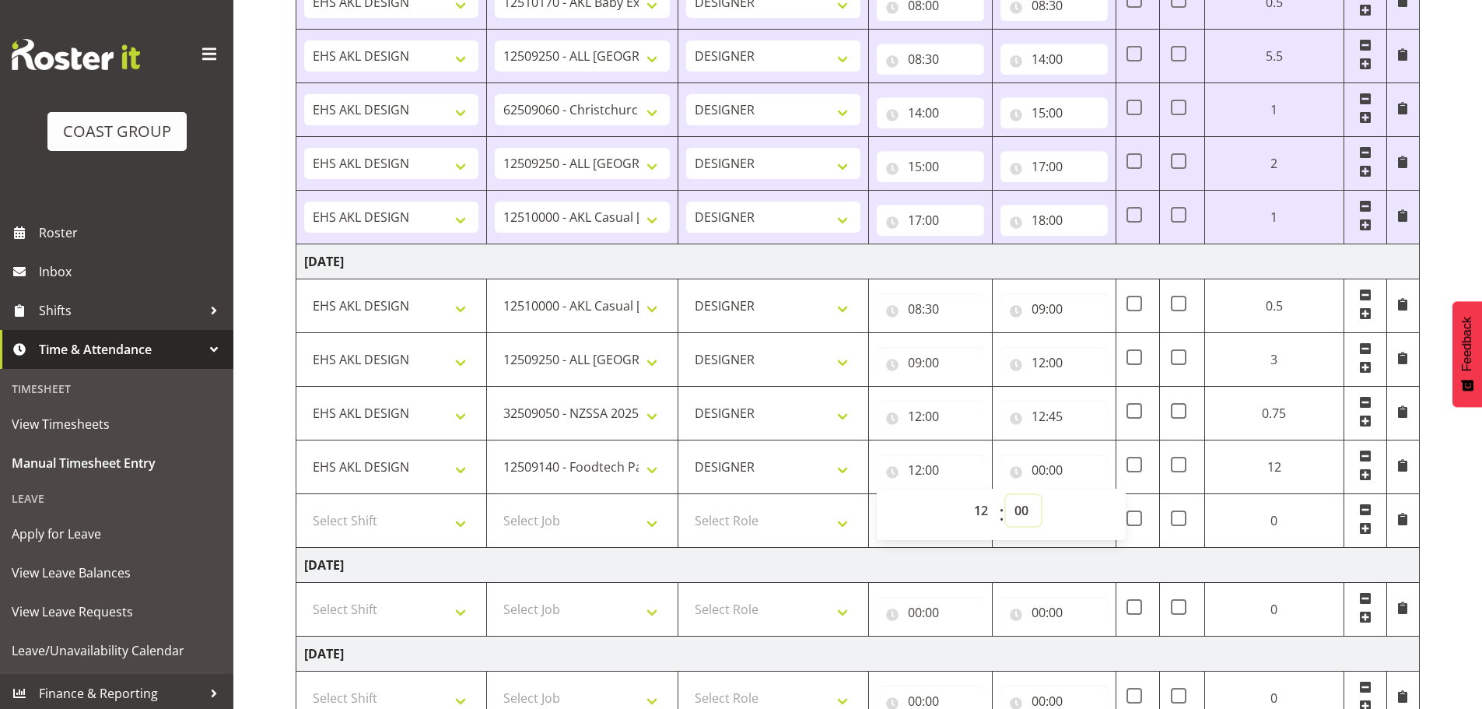
drag, startPoint x: 1024, startPoint y: 504, endPoint x: 1028, endPoint y: 496, distance: 9.4
click at [1024, 504] on select "00 01 02 03 04 05 06 07 08 09 10 11 12 13 14 15 16 17 18 19 20 21 22 23 24 25 2…" at bounding box center [1023, 510] width 35 height 31
select select "45"
click at [1006, 495] on select "00 01 02 03 04 05 06 07 08 09 10 11 12 13 14 15 16 17 18 19 20 21 22 23 24 25 2…" at bounding box center [1023, 510] width 35 height 31
type input "12:45"
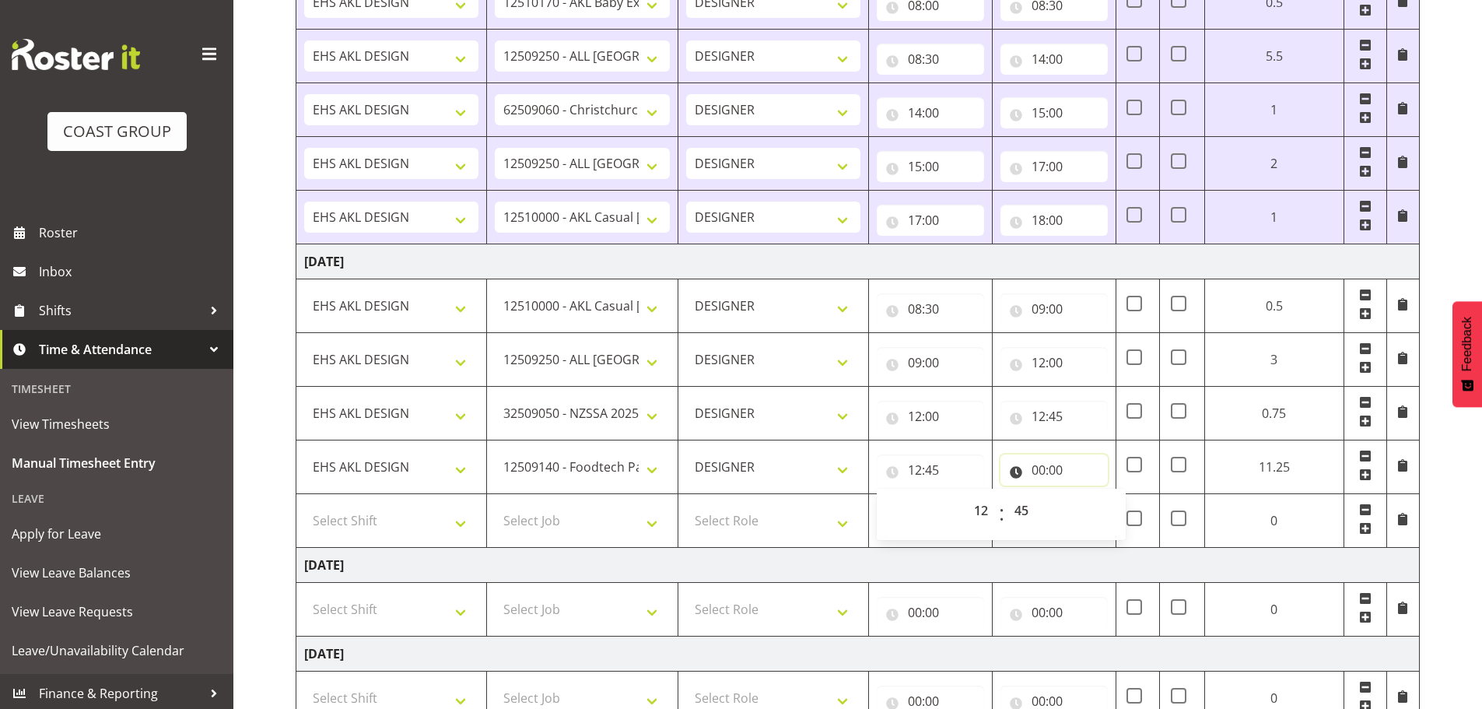
click at [1052, 468] on input "00:00" at bounding box center [1054, 469] width 107 height 31
click at [1090, 505] on select "00 01 02 03 04 05 06 07 08 09 10 11 12 13 14 15 16 17 18 19 20 21 22 23" at bounding box center [1106, 510] width 35 height 31
select select "13"
click at [1124, 495] on select "00 01 02 03 04 05 06 07 08 09 10 11 12 13 14 15 16 17 18 19 20 21 22 23" at bounding box center [1106, 510] width 35 height 31
type input "13:00"
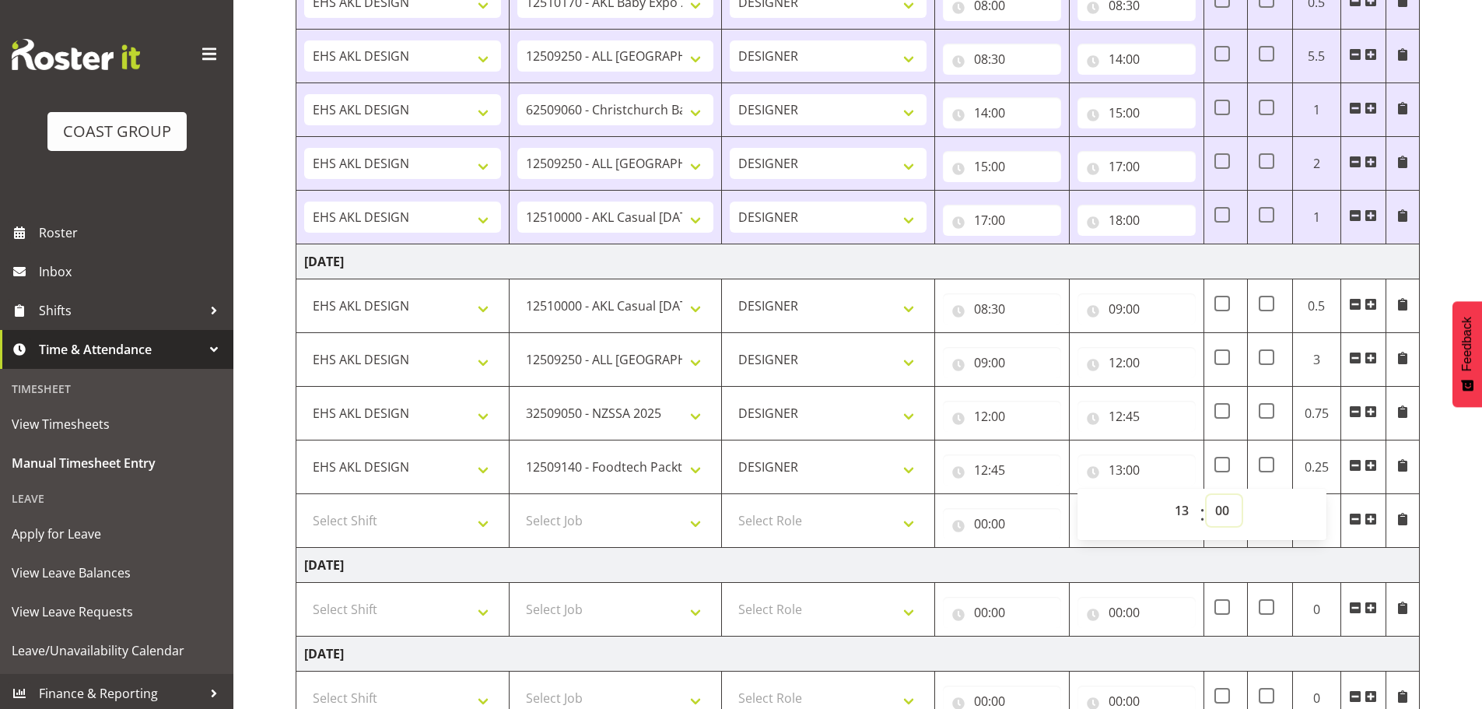
click at [1226, 500] on select "00 01 02 03 04 05 06 07 08 09 10 11 12 13 14 15 16 17 18 19 20 21 22 23 24 25 2…" at bounding box center [1224, 510] width 35 height 31
select select "30"
click at [1207, 495] on select "00 01 02 03 04 05 06 07 08 09 10 11 12 13 14 15 16 17 18 19 20 21 22 23 24 25 2…" at bounding box center [1224, 510] width 35 height 31
type input "13:30"
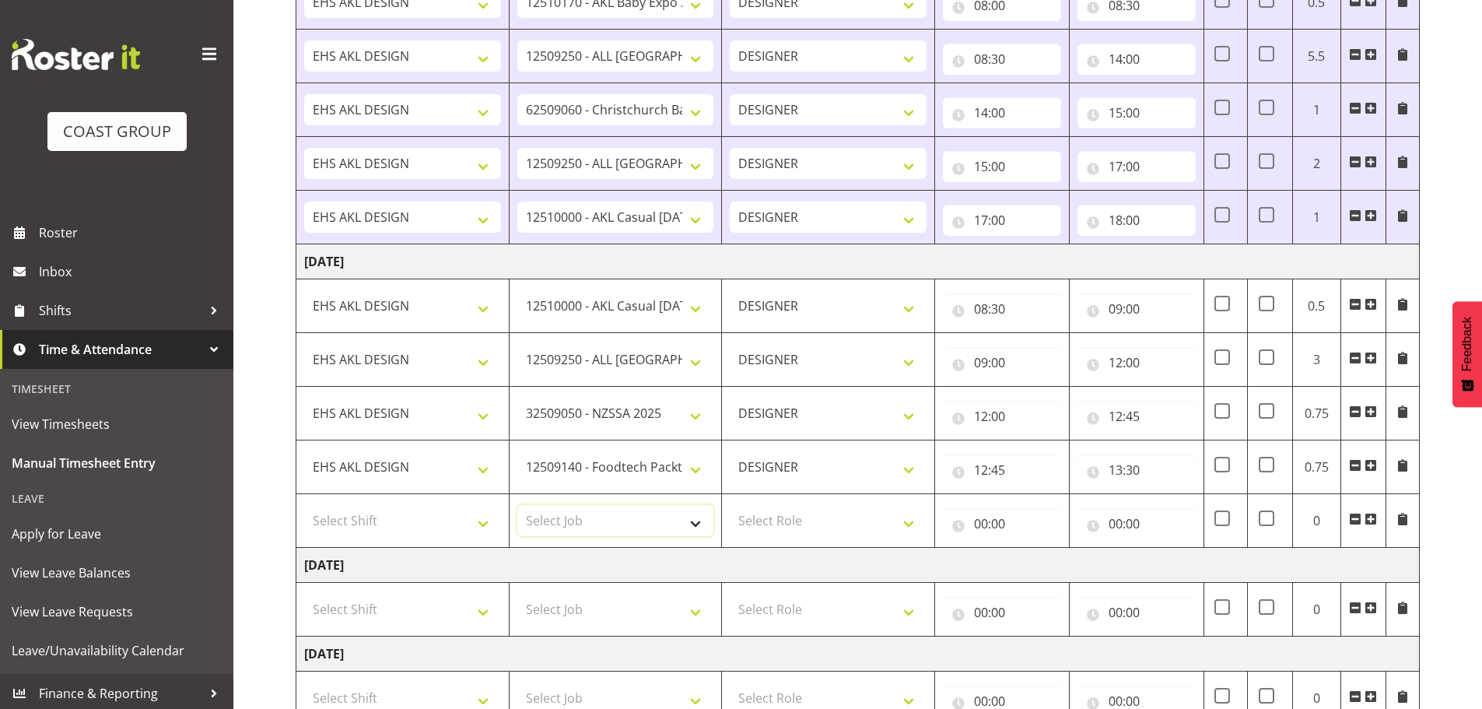
click at [598, 522] on select "Select Job 1 Carlton Events 1 [PERSON_NAME][GEOGRAPHIC_DATA] 1 [PERSON_NAME][GE…" at bounding box center [615, 520] width 197 height 31
select select "10172"
click at [517, 505] on select "Select Job 1 Carlton Events 1 [PERSON_NAME][GEOGRAPHIC_DATA] 1 [PERSON_NAME][GE…" at bounding box center [615, 520] width 197 height 31
click at [392, 512] on select "Select Shift EHS AKL DESIGN" at bounding box center [402, 520] width 197 height 31
select select "1321"
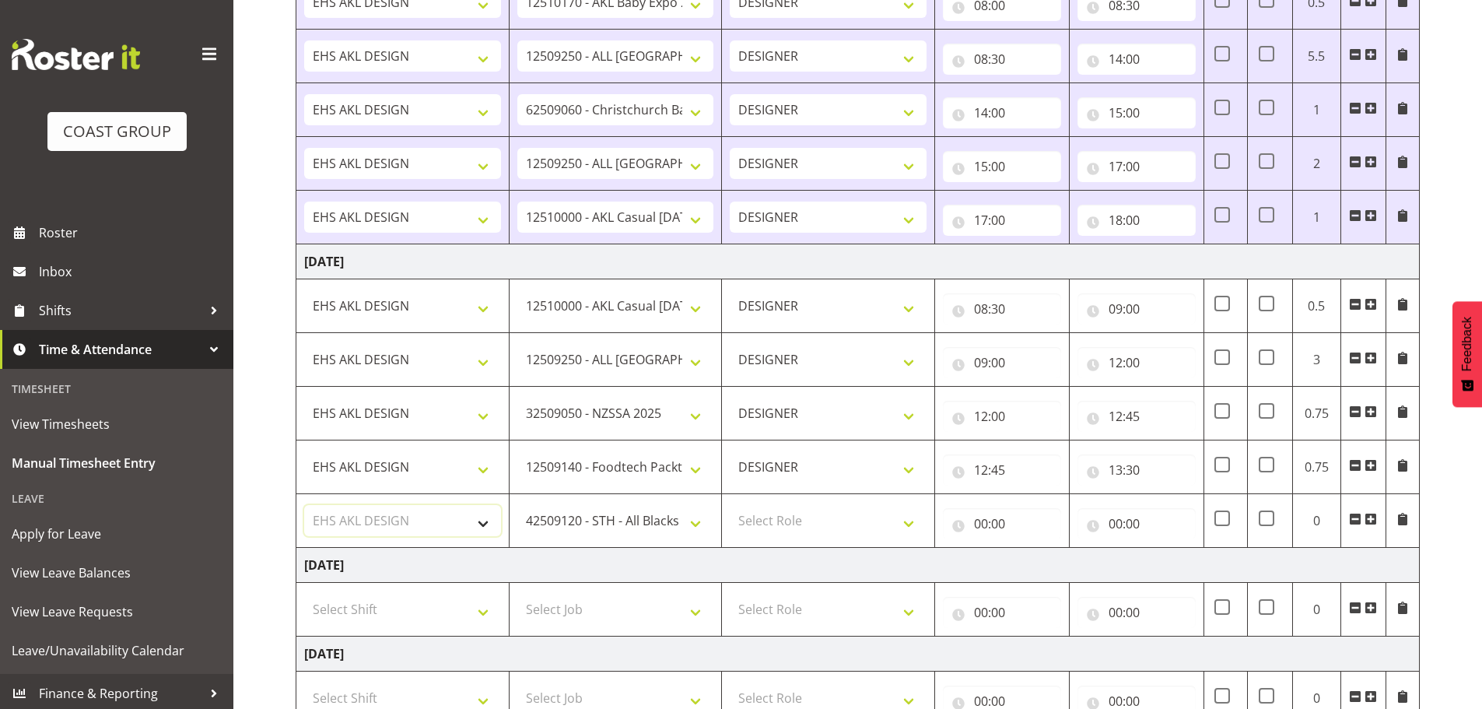
click at [304, 505] on select "Select Shift EHS AKL DESIGN" at bounding box center [402, 520] width 197 height 31
click at [803, 518] on select "Select Role DESIGNER Designer" at bounding box center [828, 520] width 197 height 31
select select "215"
click at [730, 505] on select "Select Role DESIGNER Designer" at bounding box center [828, 520] width 197 height 31
click at [973, 541] on td "00:00 00 01 02 03 04 05 06 07 08 09 10 11 12 13 14 15 16 17 18 19 20 21 22 23 :…" at bounding box center [1002, 521] width 135 height 54
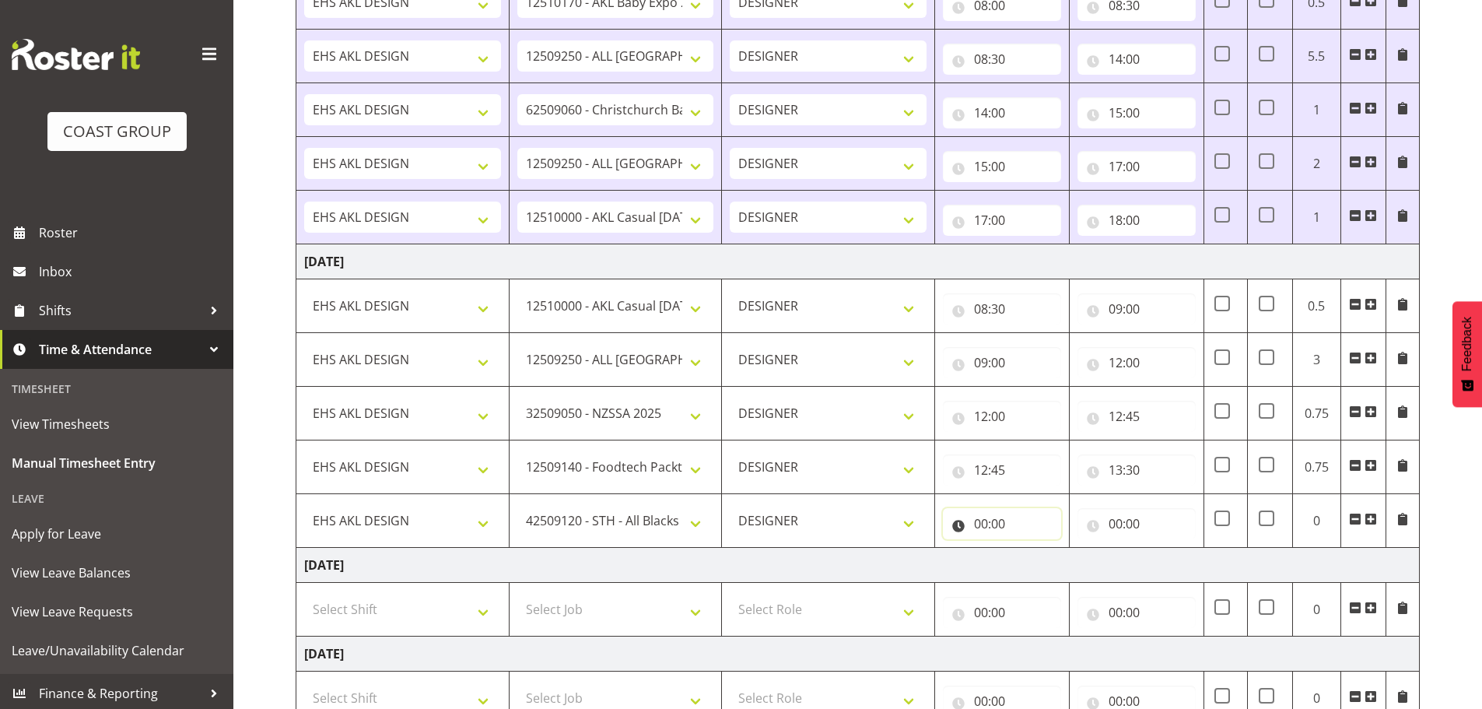
click at [1003, 528] on input "00:00" at bounding box center [1002, 523] width 118 height 31
click at [1034, 560] on select "00 01 02 03 04 05 06 07 08 09 10 11 12 13 14 15 16 17 18 19 20 21 22 23" at bounding box center [1049, 564] width 35 height 31
select select "13"
click at [1032, 549] on select "00 01 02 03 04 05 06 07 08 09 10 11 12 13 14 15 16 17 18 19 20 21 22 23" at bounding box center [1049, 564] width 35 height 31
type input "13:00"
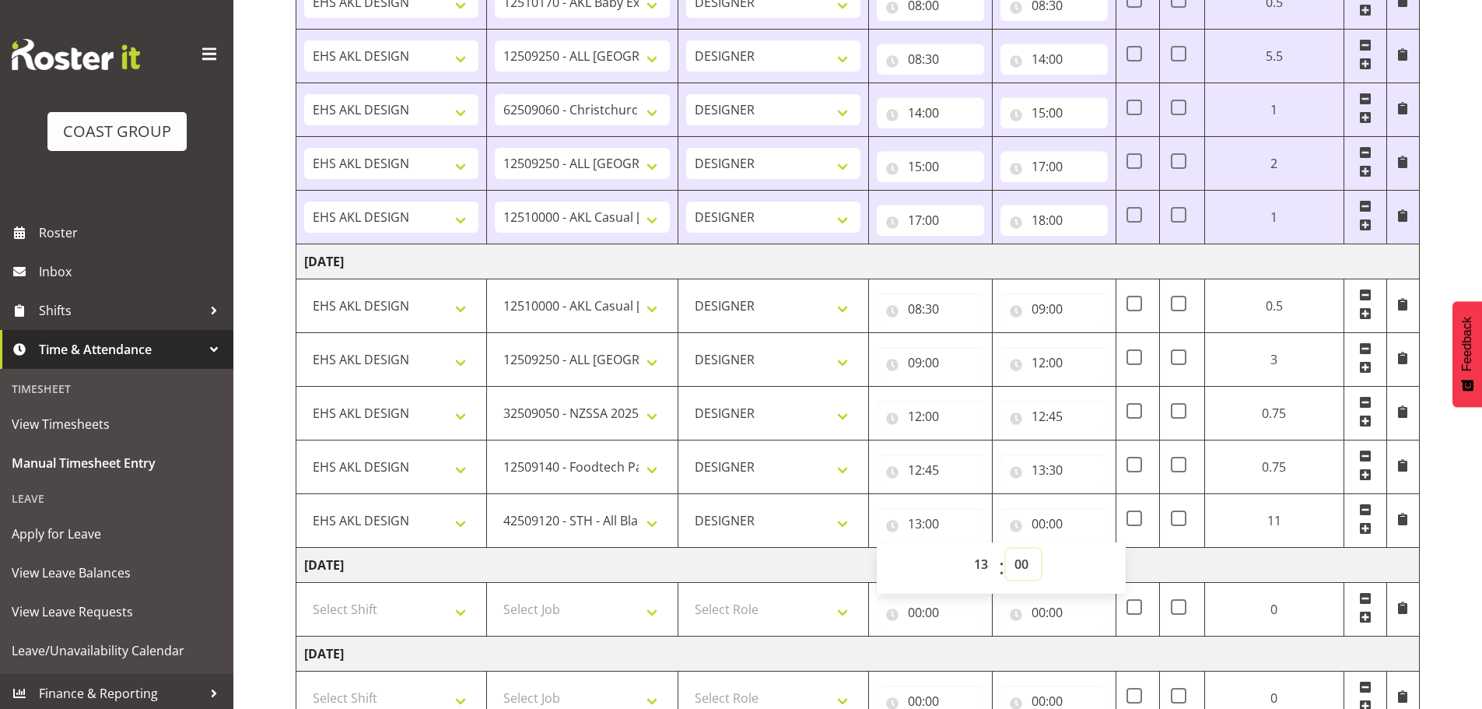
click at [1006, 562] on select "00 01 02 03 04 05 06 07 08 09 10 11 12 13 14 15 16 17 18 19 20 21 22 23 24 25 2…" at bounding box center [1023, 564] width 35 height 31
select select "30"
click at [1006, 549] on select "00 01 02 03 04 05 06 07 08 09 10 11 12 13 14 15 16 17 18 19 20 21 22 23 24 25 2…" at bounding box center [1023, 564] width 35 height 31
type input "13:30"
click at [1043, 514] on input "00:00" at bounding box center [1054, 523] width 107 height 31
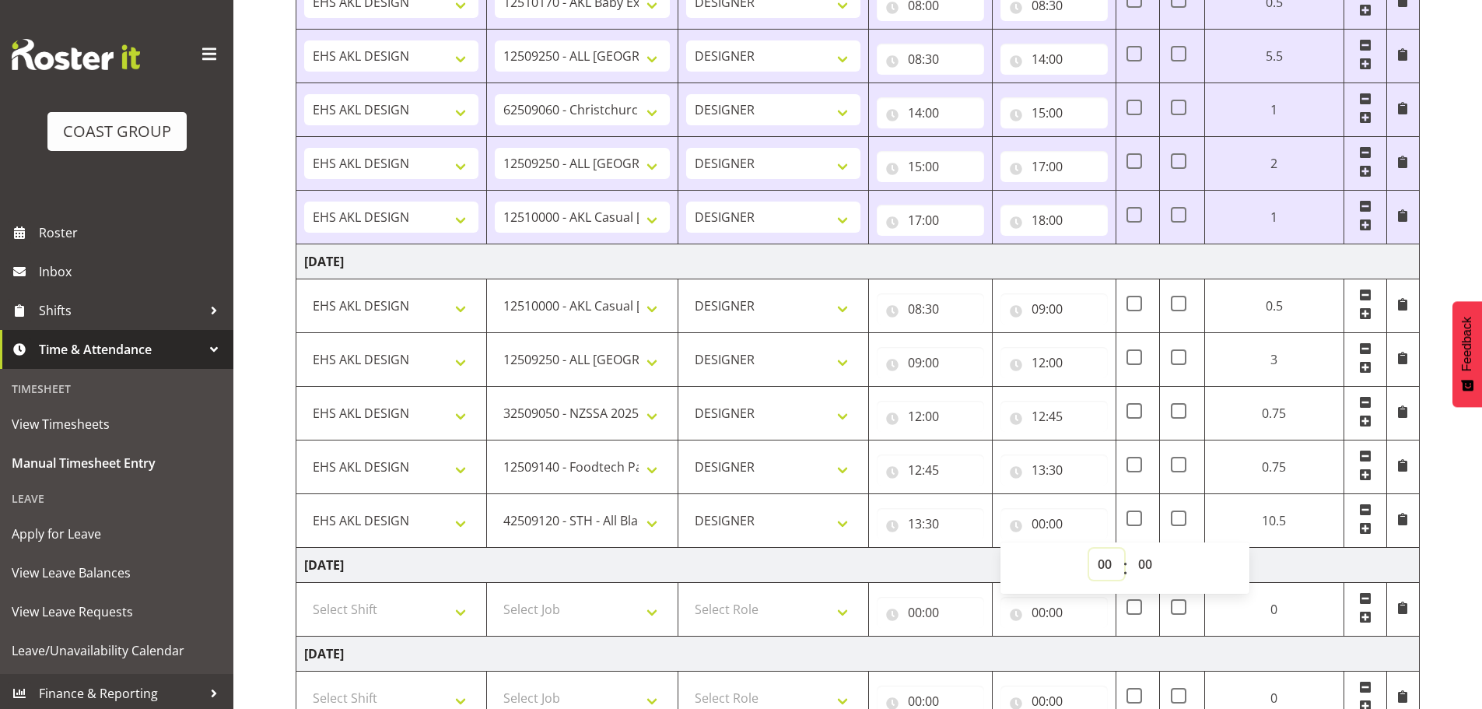
click at [1100, 561] on select "00 01 02 03 04 05 06 07 08 09 10 11 12 13 14 15 16 17 18 19 20 21 22 23" at bounding box center [1106, 564] width 35 height 31
select select "16"
click at [1124, 549] on select "00 01 02 03 04 05 06 07 08 09 10 11 12 13 14 15 16 17 18 19 20 21 22 23" at bounding box center [1106, 564] width 35 height 31
type input "16:00"
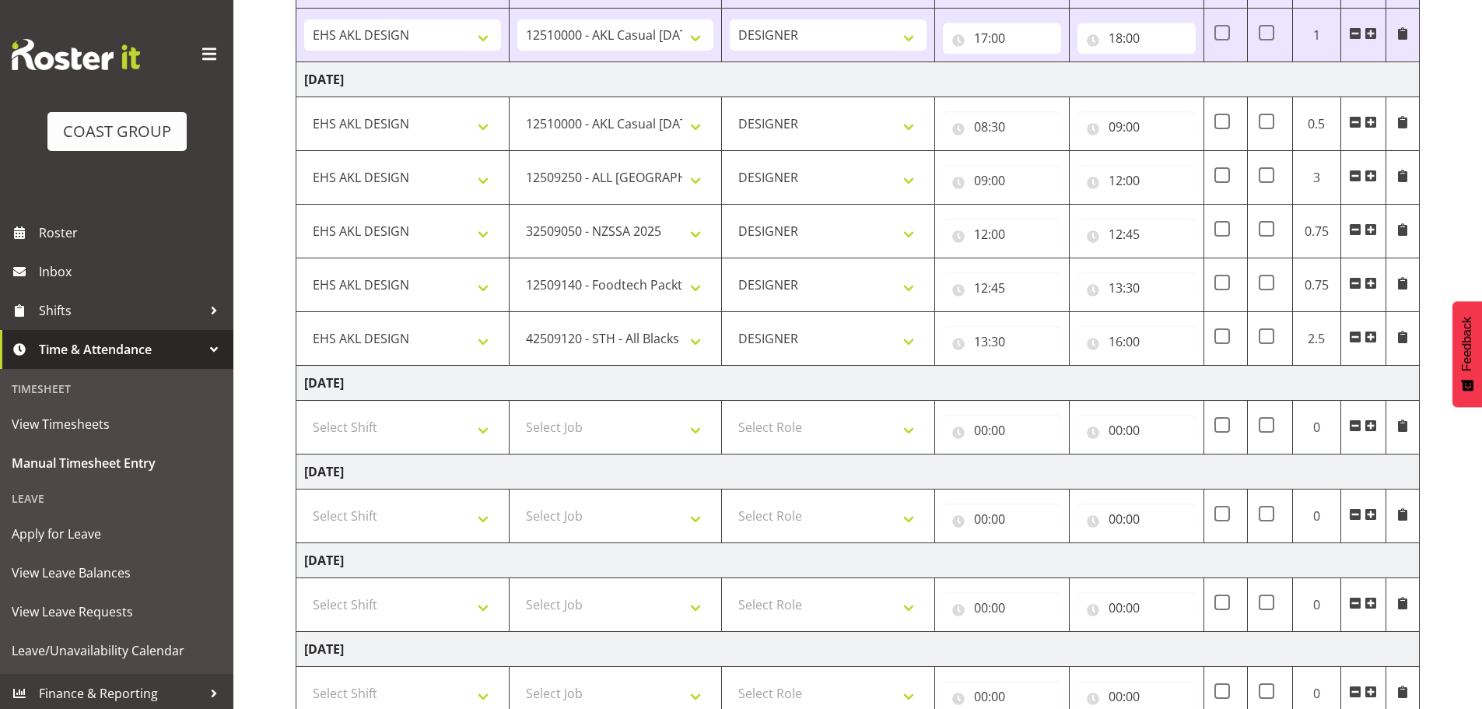
scroll to position [1545, 0]
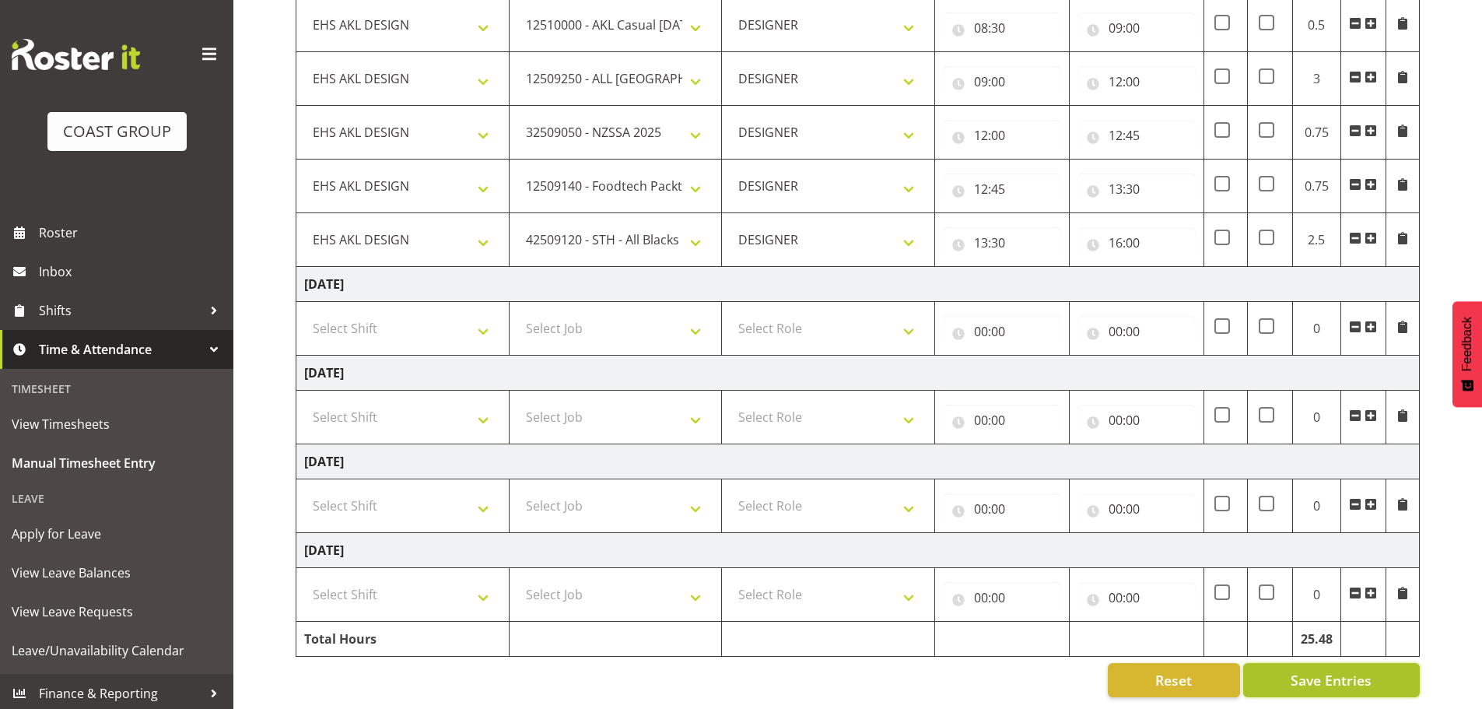
click at [1297, 670] on span "Save Entries" at bounding box center [1331, 680] width 81 height 20
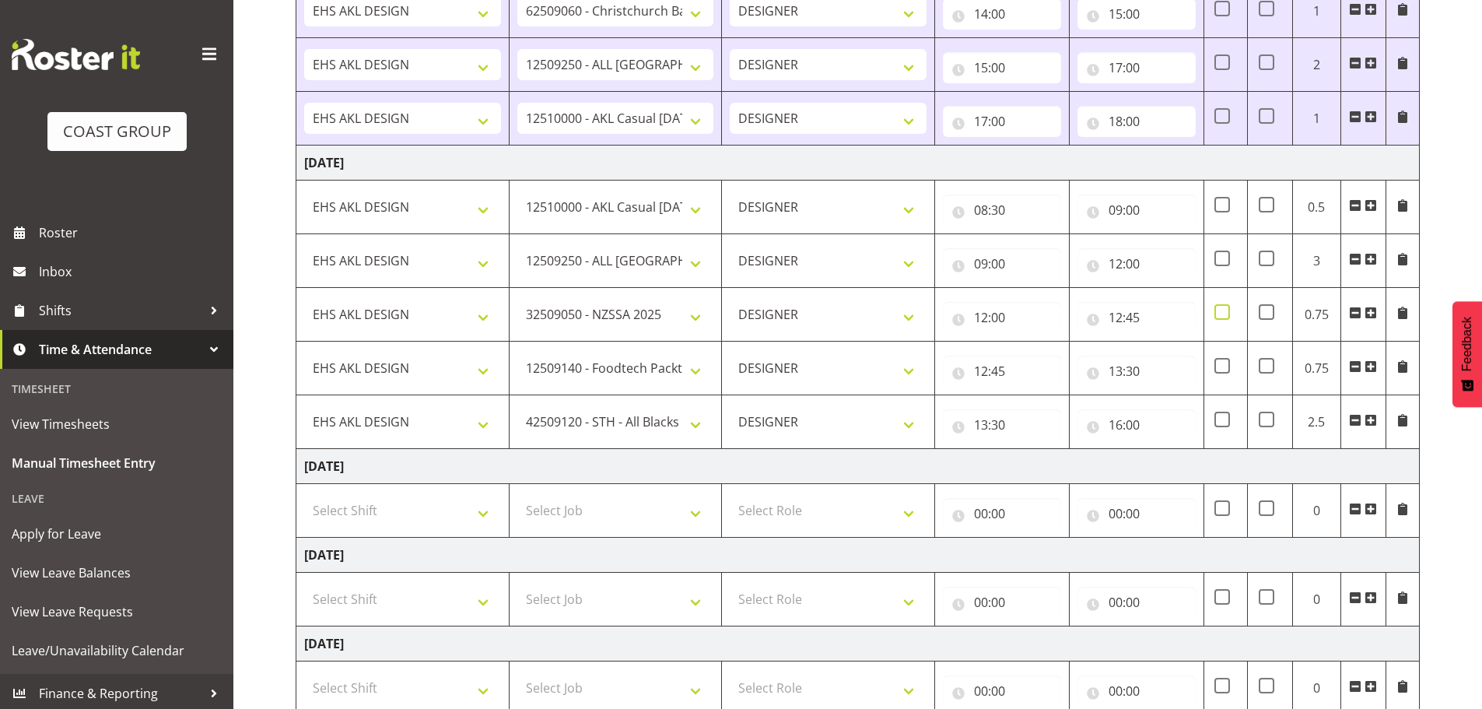
scroll to position [1234, 0]
